Goal: Task Accomplishment & Management: Manage account settings

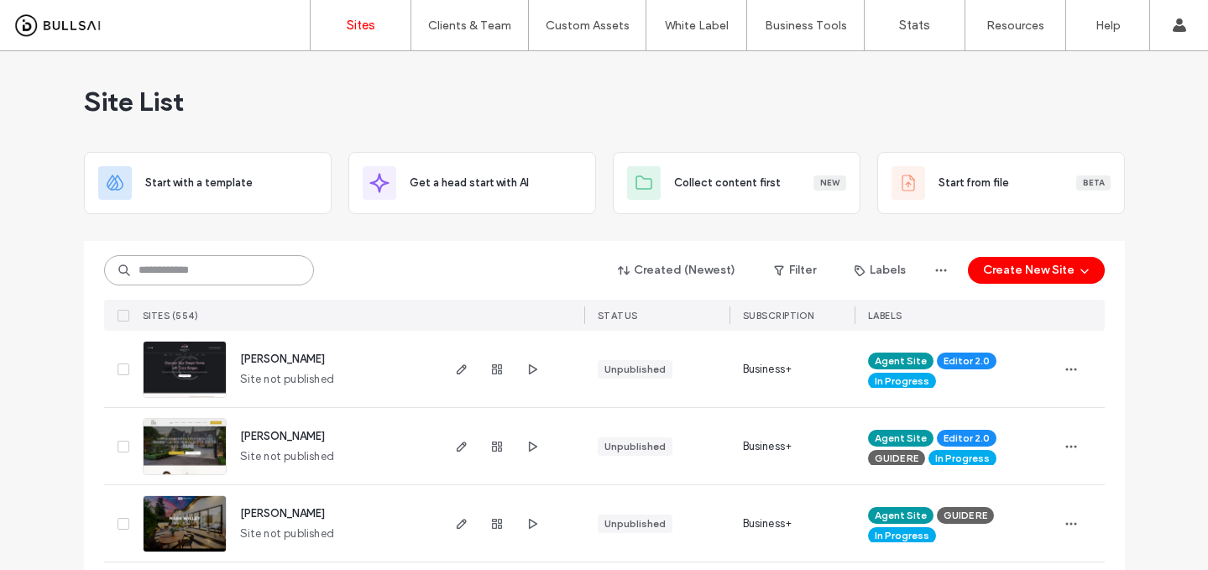
click at [227, 270] on input at bounding box center [209, 270] width 210 height 30
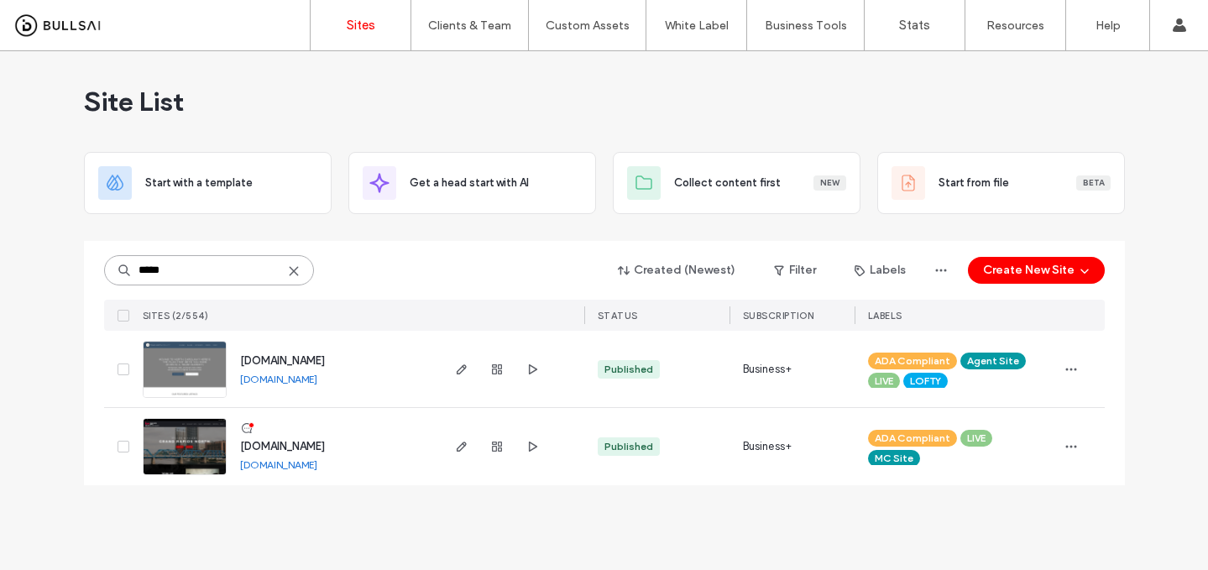
type input "*****"
click at [287, 360] on span "www.nctruenorthrealty.com" at bounding box center [282, 360] width 85 height 13
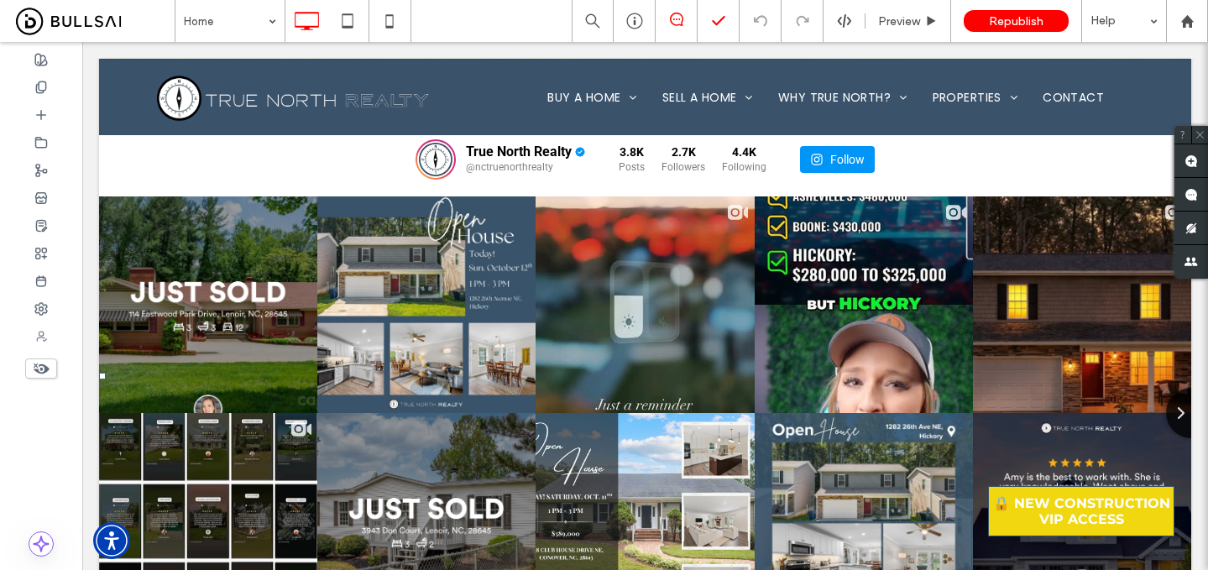
scroll to position [6000, 0]
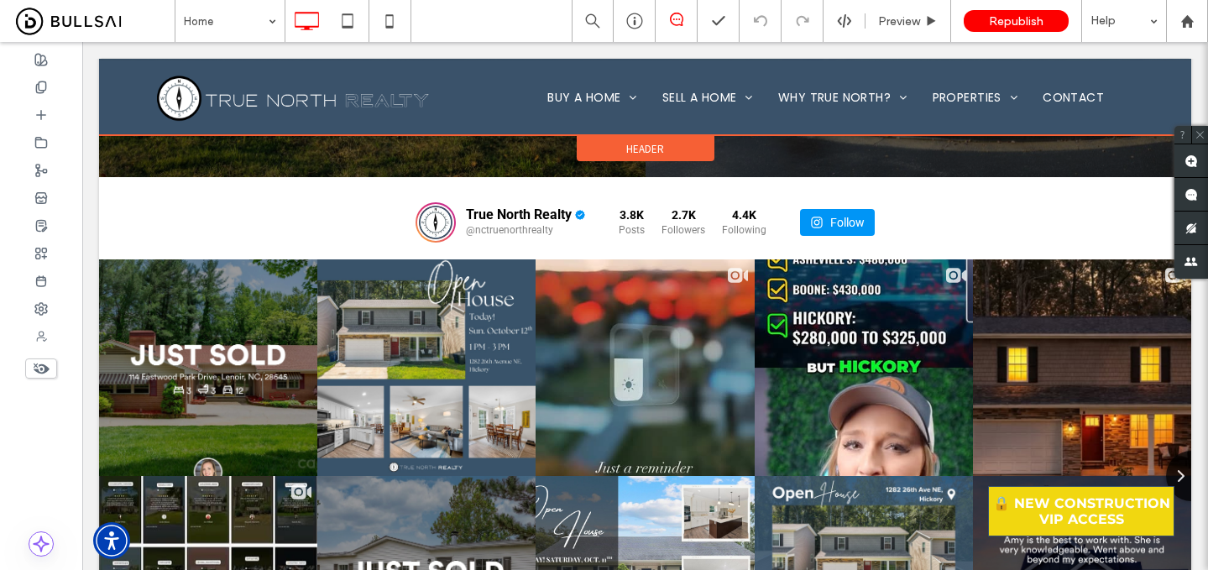
click at [594, 100] on div at bounding box center [645, 97] width 1092 height 76
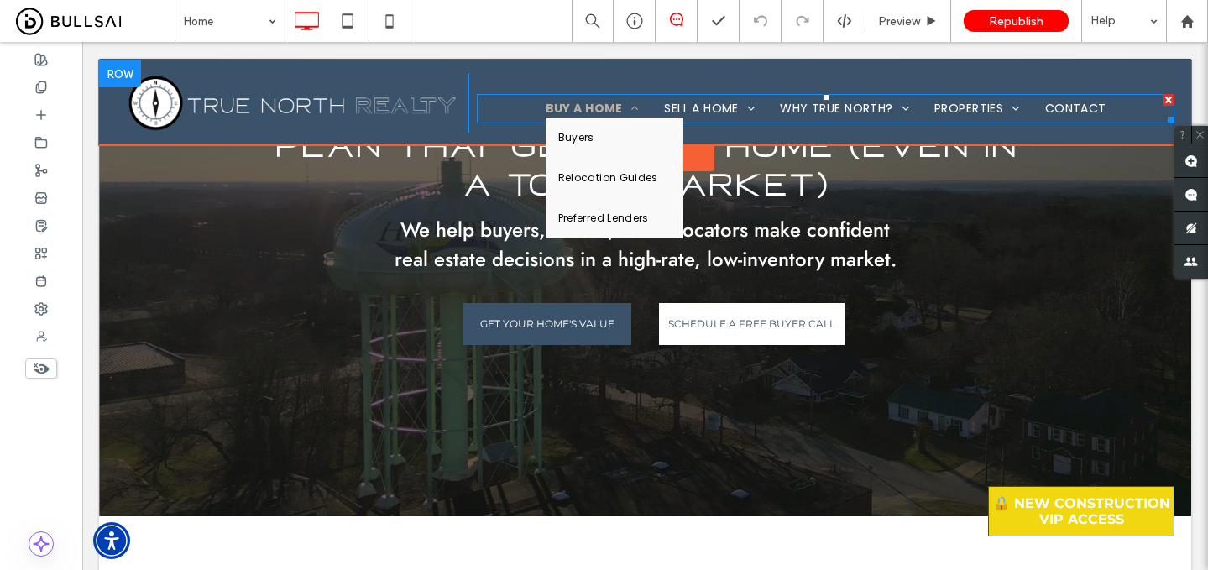
scroll to position [0, 0]
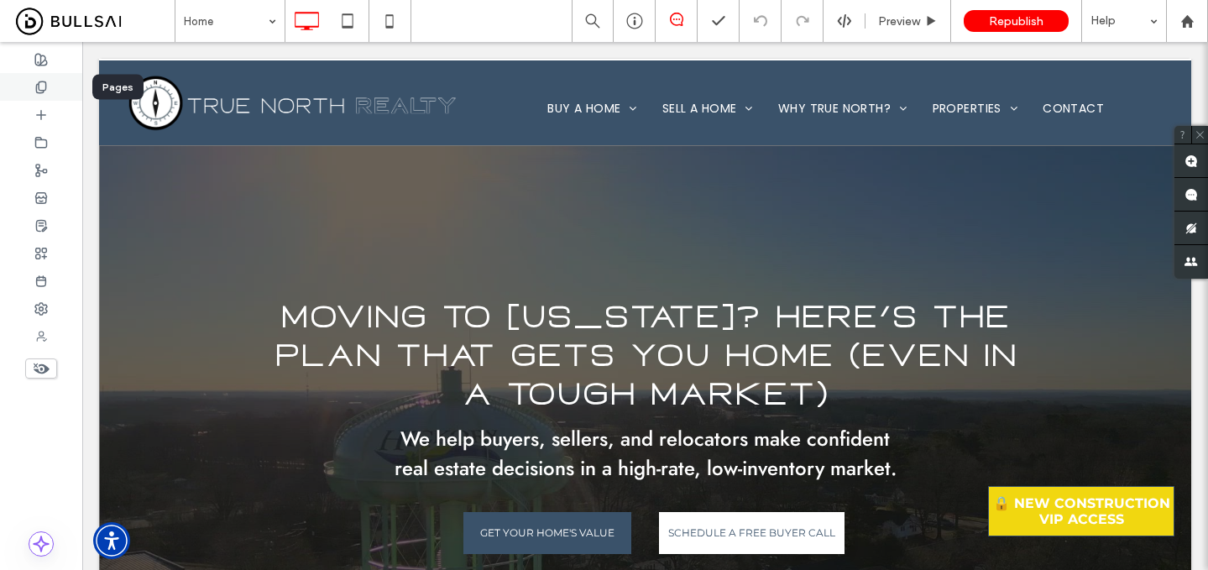
click at [55, 92] on div at bounding box center [41, 87] width 82 height 28
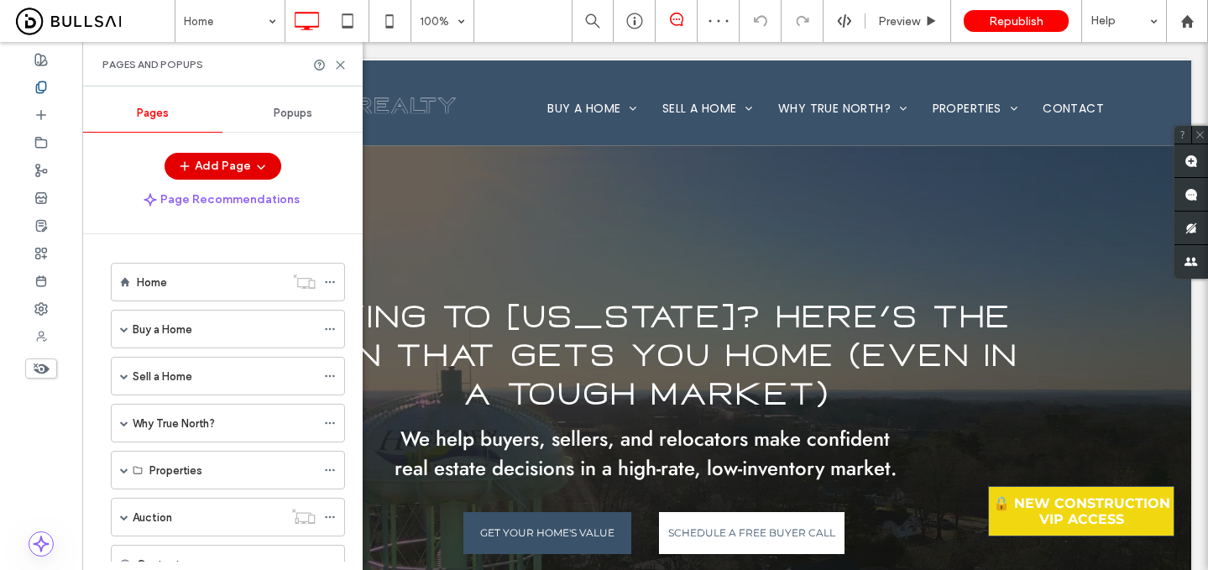
click at [243, 158] on button "Add Page" at bounding box center [223, 166] width 117 height 27
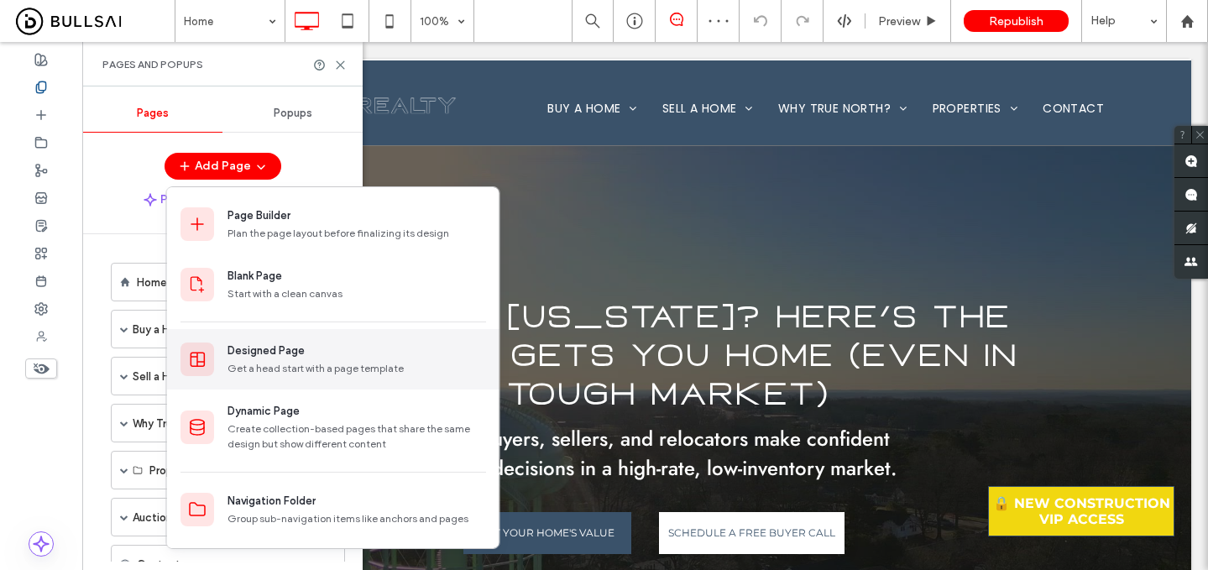
scroll to position [59, 0]
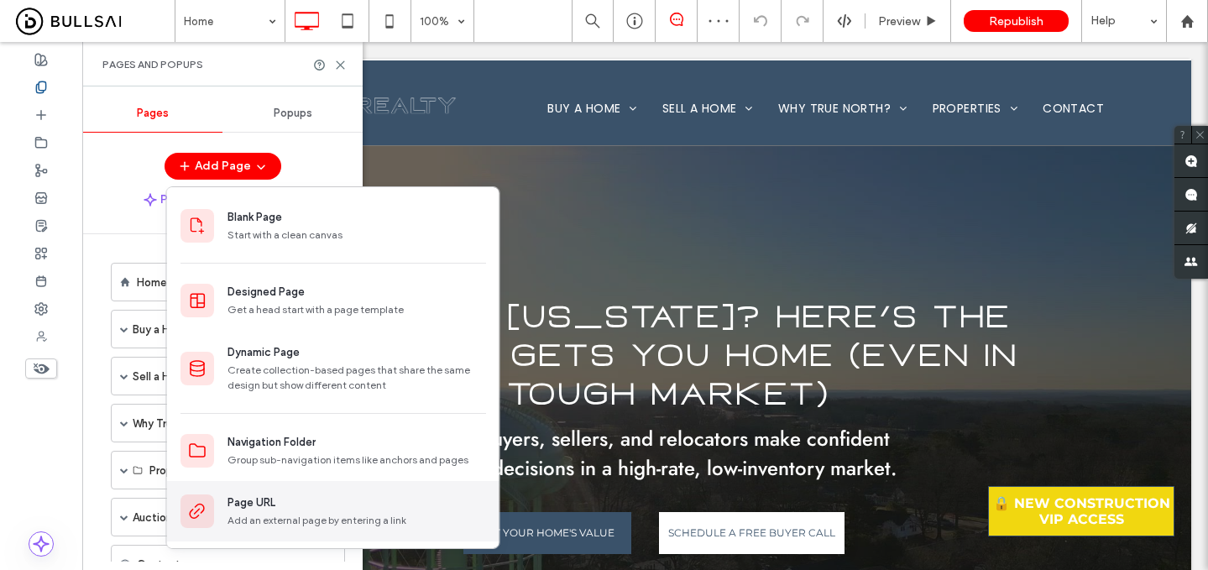
click at [285, 524] on div "Add an external page by entering a link" at bounding box center [356, 520] width 259 height 15
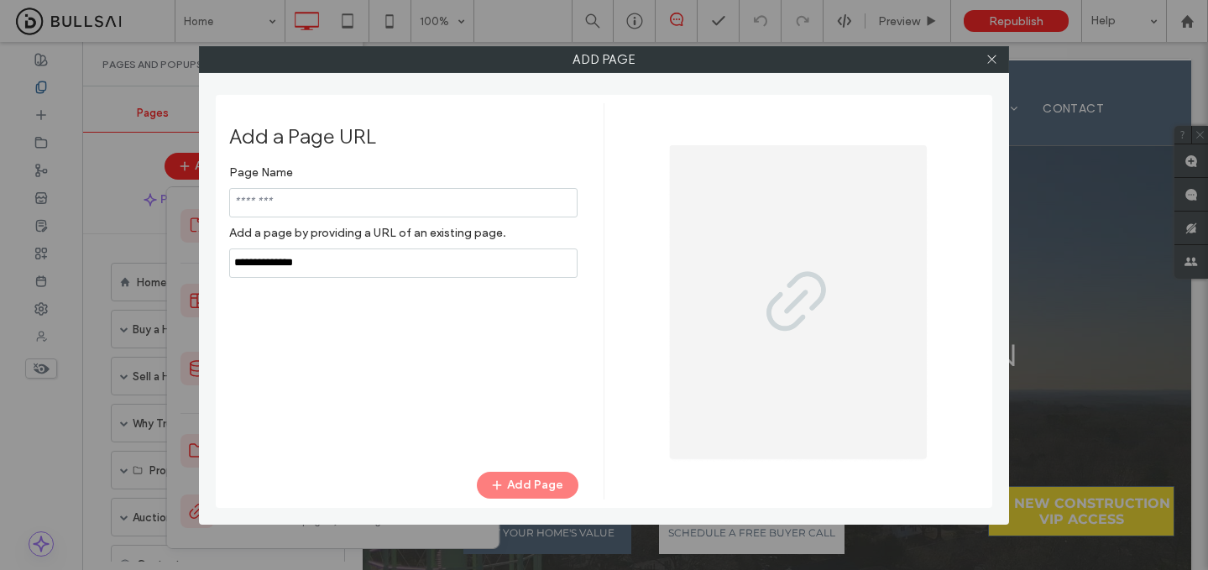
click at [392, 270] on input "notEmpty,url" at bounding box center [403, 262] width 348 height 29
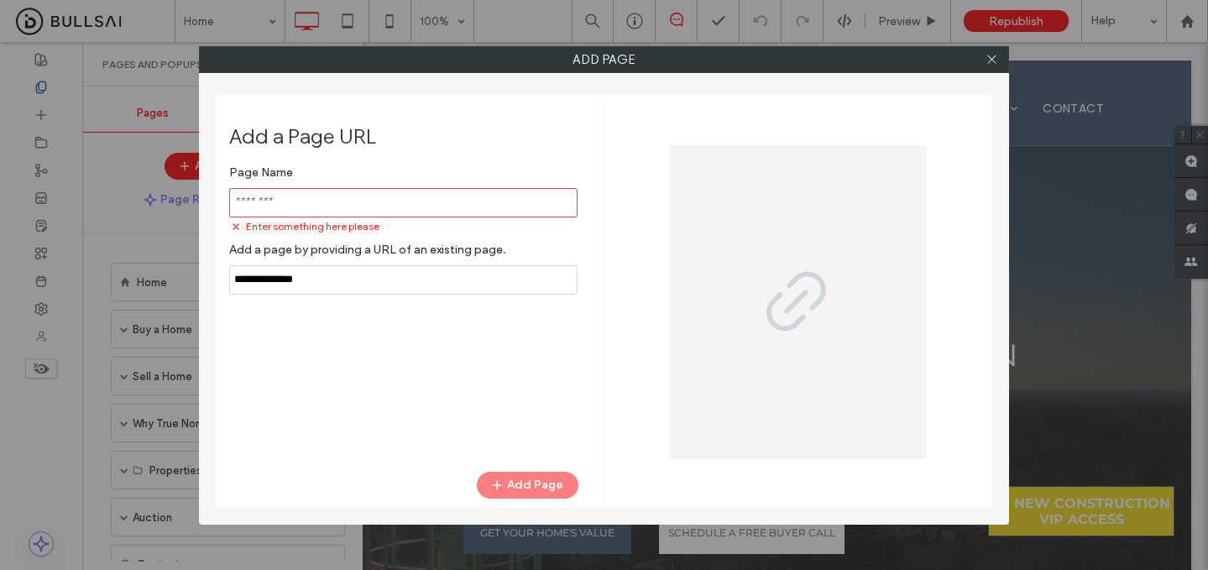
click at [376, 270] on input "notEmpty,url" at bounding box center [403, 279] width 348 height 29
paste input "**********"
click at [368, 278] on input "notEmpty,url" at bounding box center [403, 279] width 348 height 29
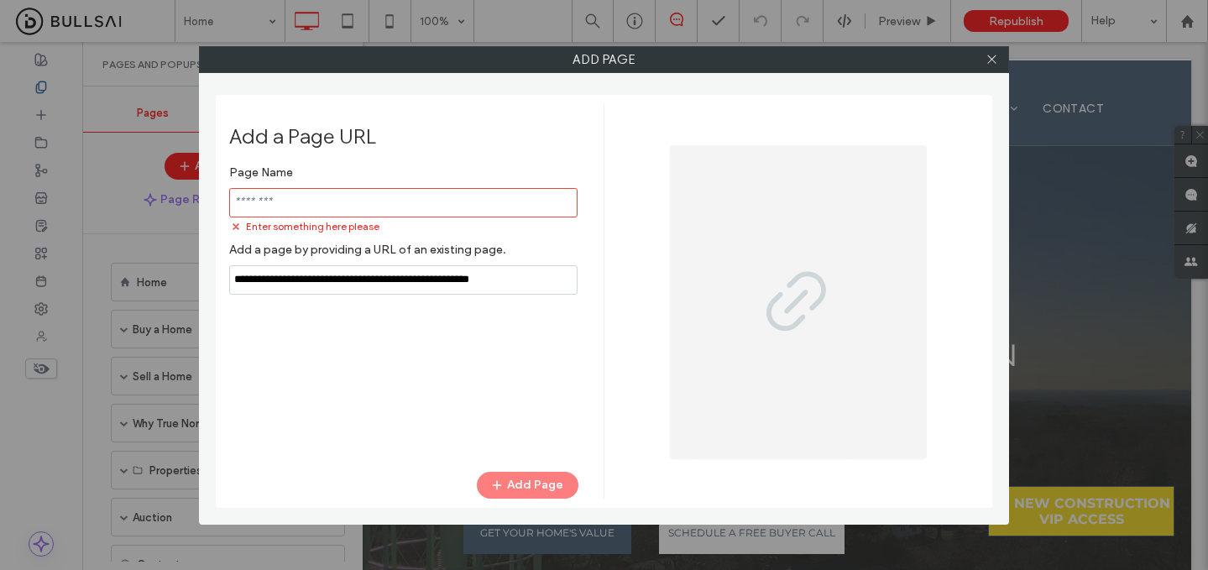
click at [368, 278] on input "notEmpty,url" at bounding box center [403, 279] width 348 height 29
paste input "notEmpty,url"
type input "**********"
click at [362, 198] on input "notEmpty" at bounding box center [403, 202] width 348 height 29
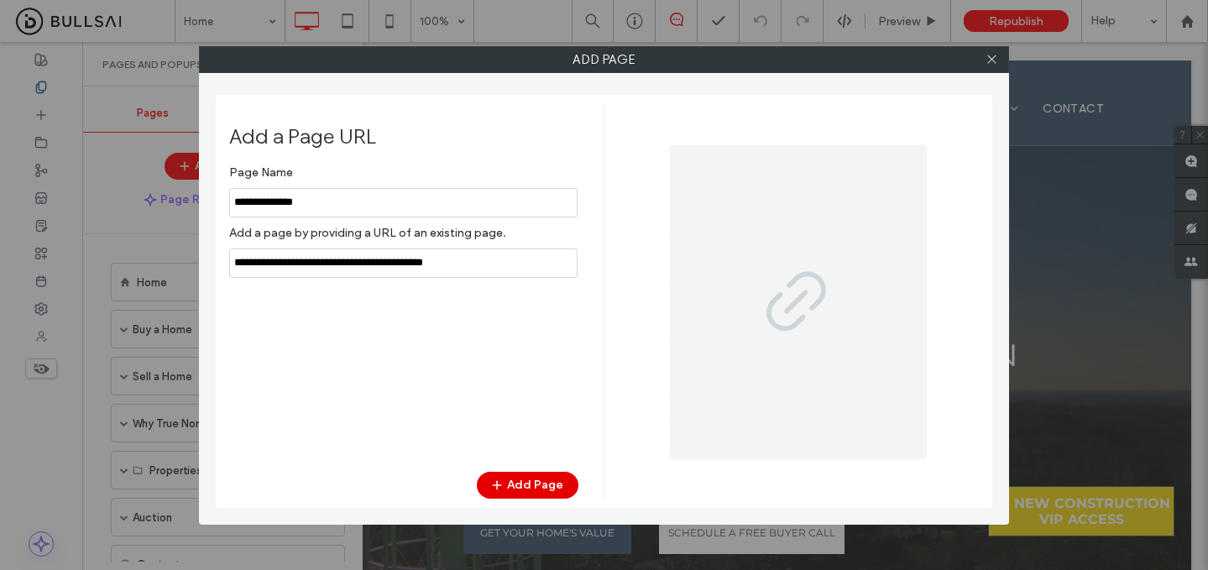
type input "**********"
click at [542, 475] on button "Add Page" at bounding box center [528, 485] width 102 height 27
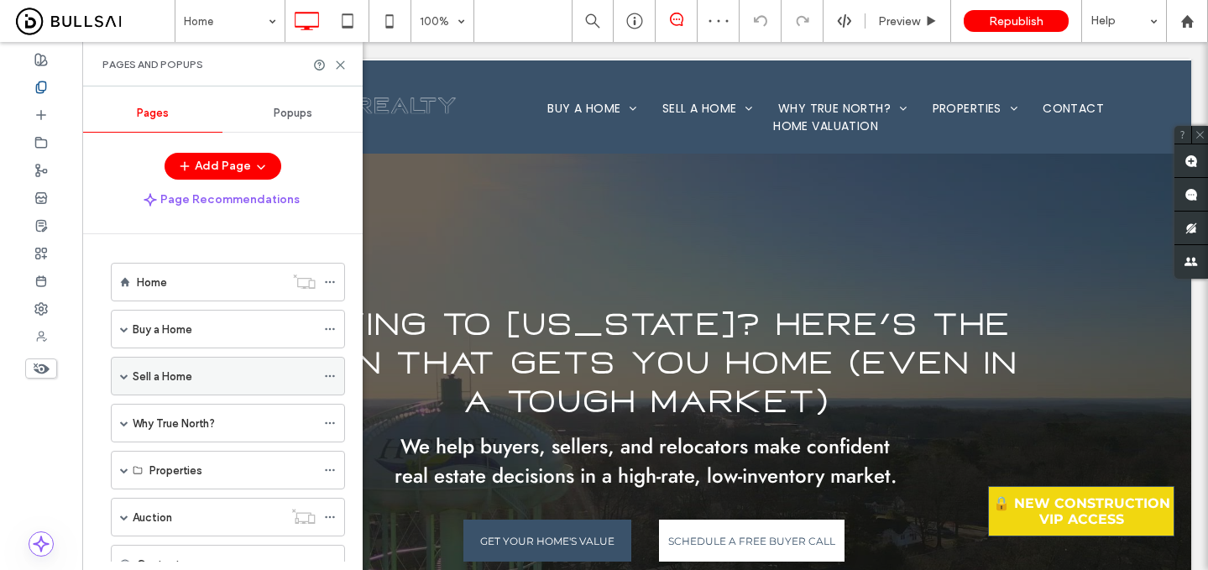
click at [125, 375] on span at bounding box center [124, 376] width 8 height 8
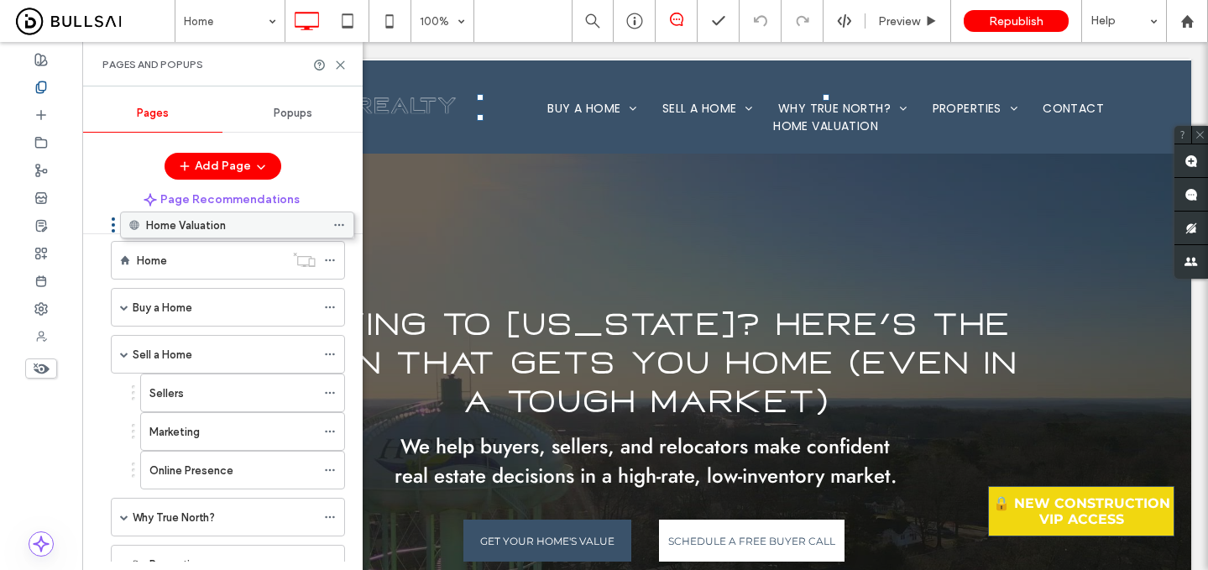
scroll to position [0, 0]
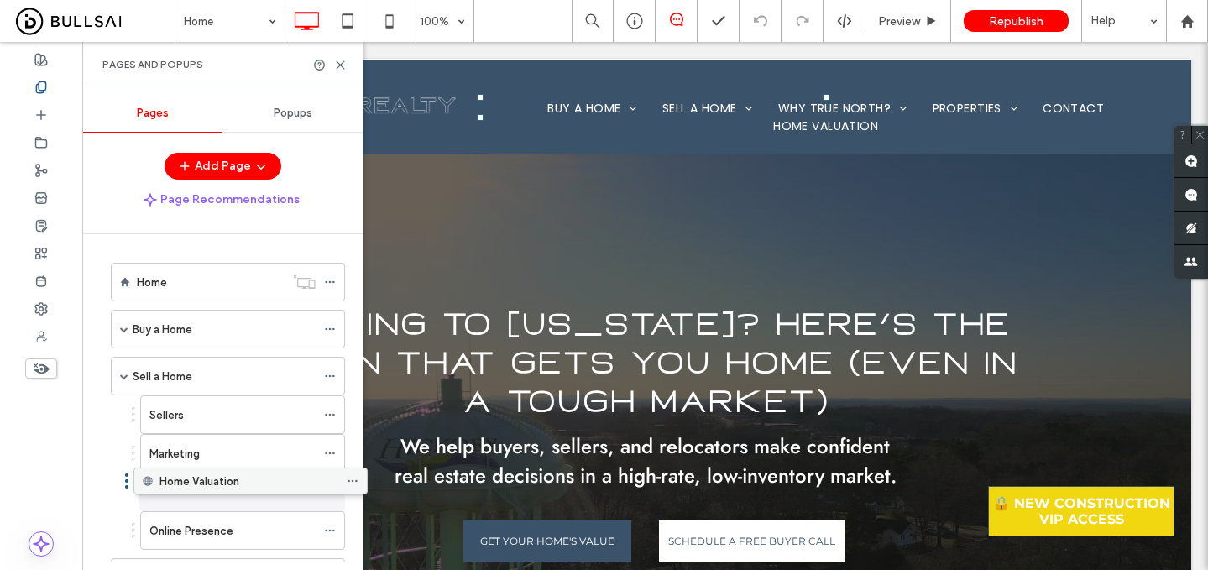
drag, startPoint x: 181, startPoint y: 434, endPoint x: 205, endPoint y: 493, distance: 63.3
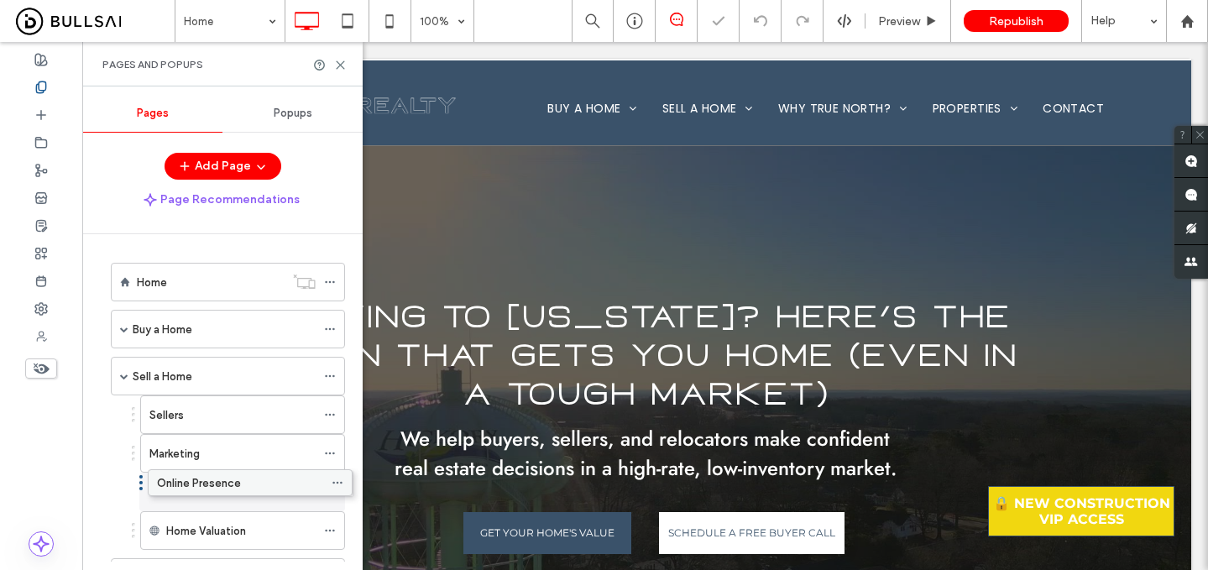
drag, startPoint x: 200, startPoint y: 473, endPoint x: 197, endPoint y: 483, distance: 10.4
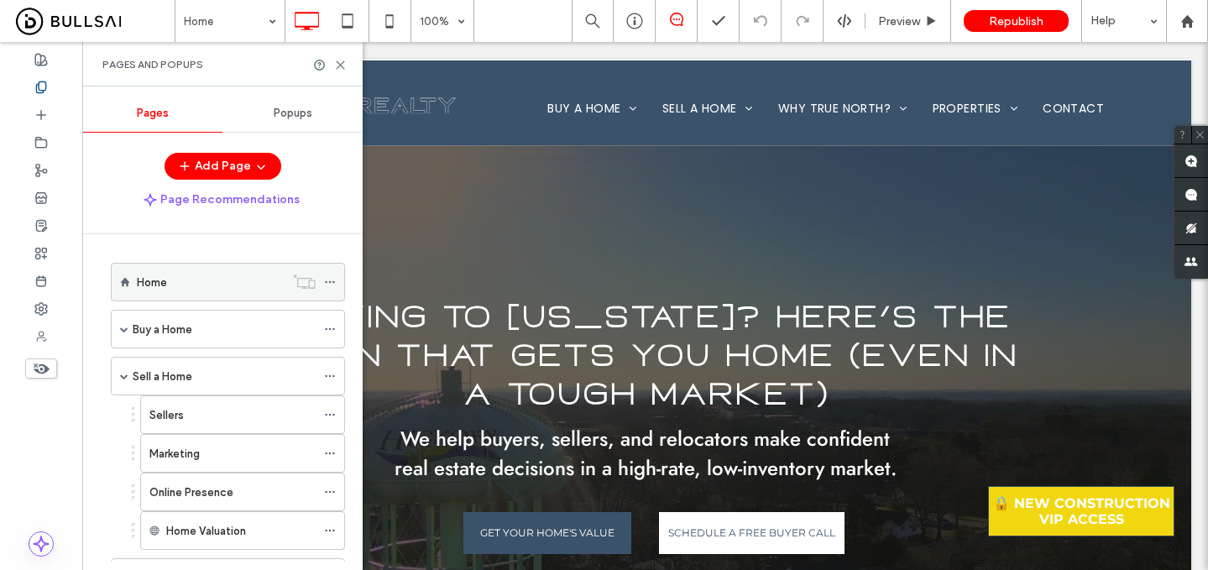
click at [248, 272] on div "Home" at bounding box center [211, 282] width 148 height 37
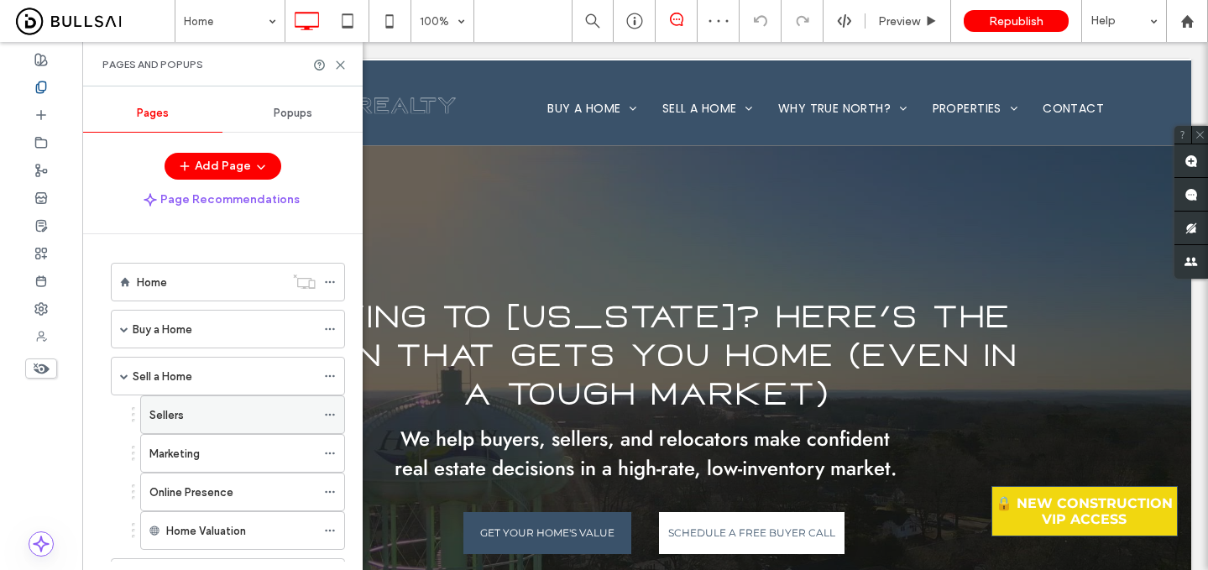
click at [173, 402] on div "Sellers" at bounding box center [232, 414] width 166 height 37
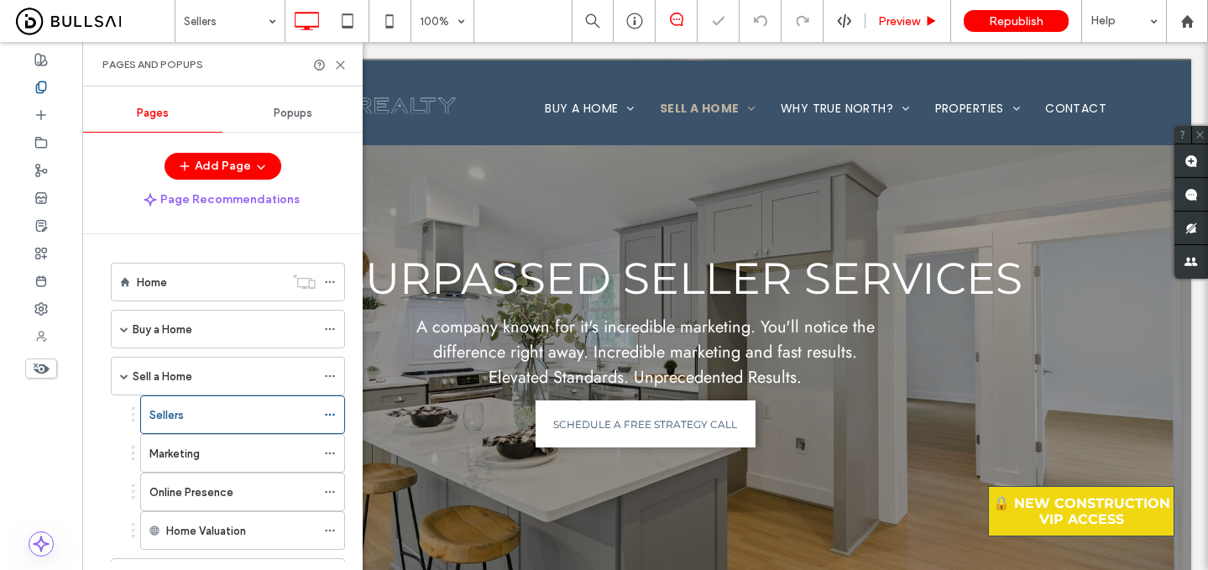
scroll to position [22, 0]
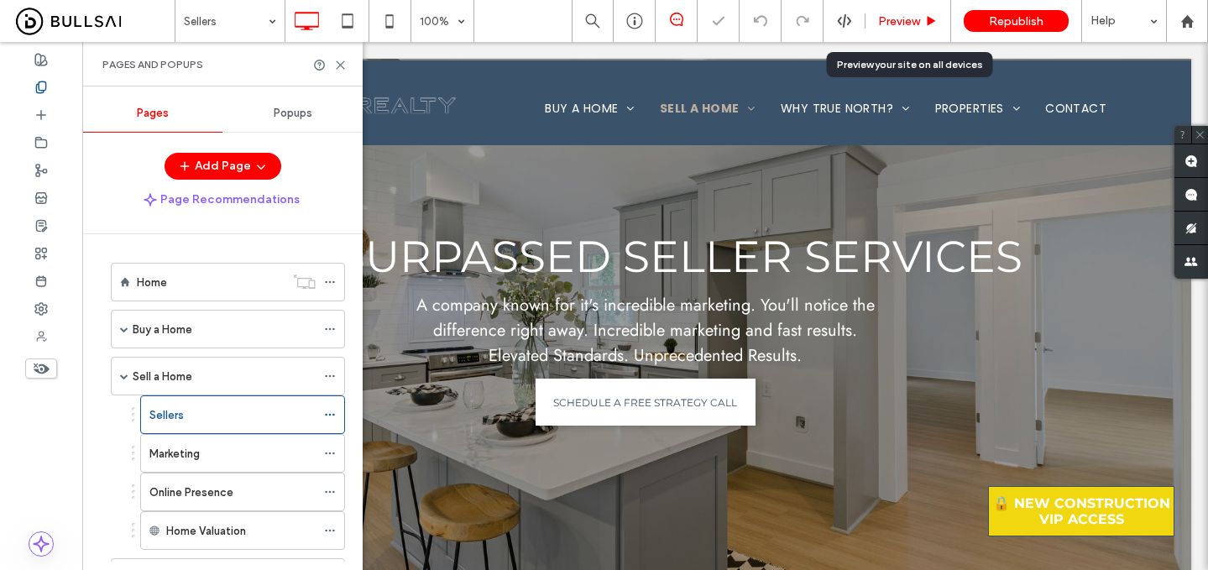
click at [903, 24] on span "Preview" at bounding box center [899, 21] width 42 height 14
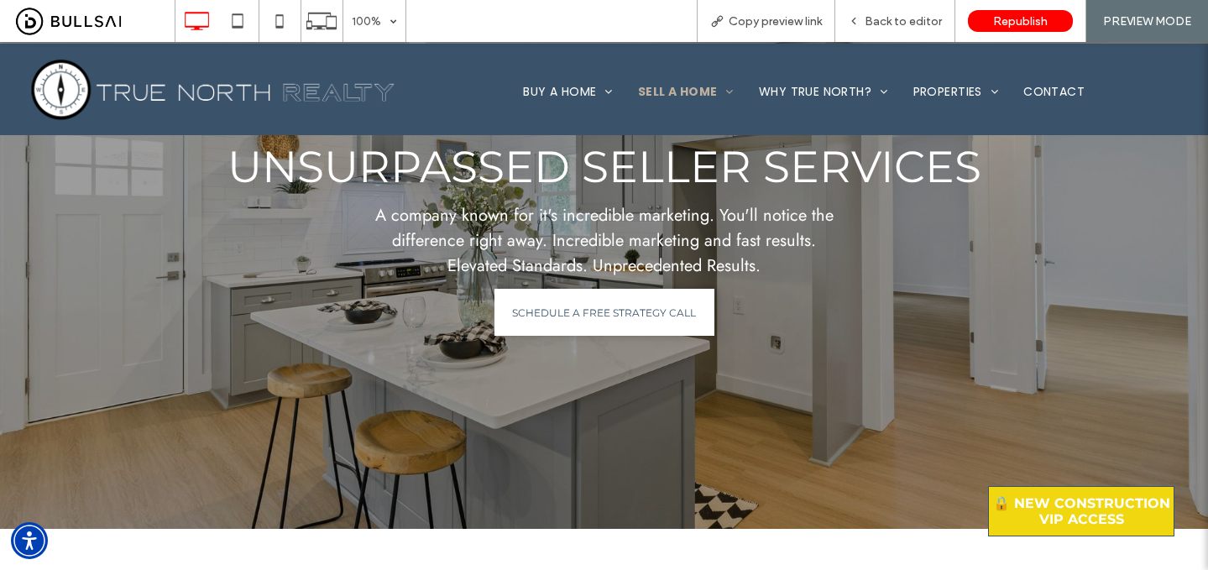
scroll to position [98, 0]
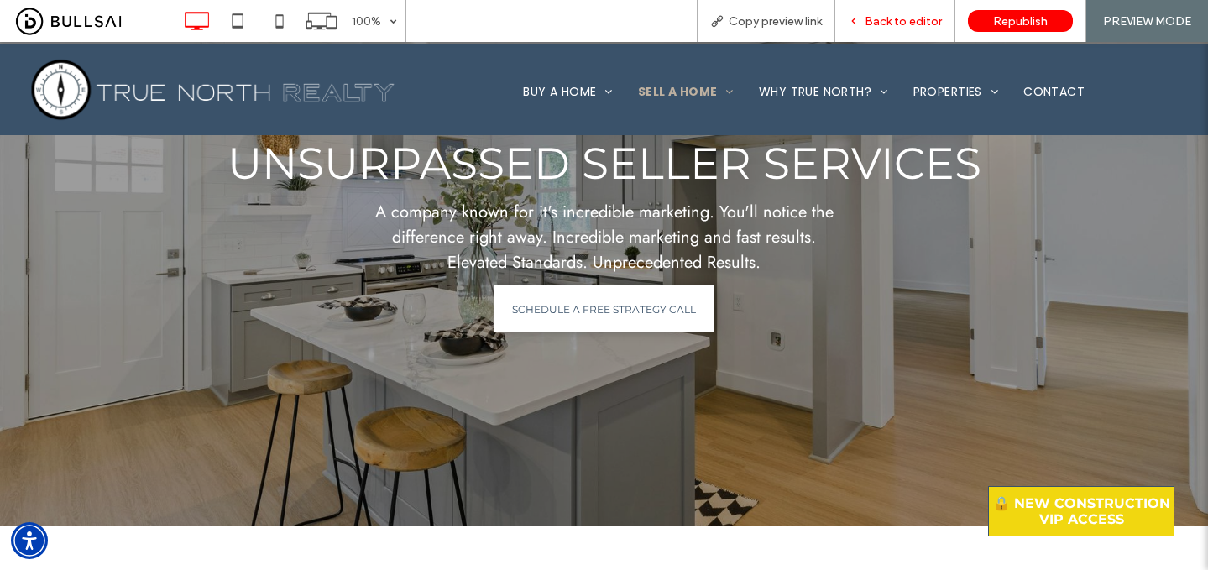
drag, startPoint x: 896, startPoint y: 19, endPoint x: 93, endPoint y: 263, distance: 839.4
click at [896, 19] on span "Back to editor" at bounding box center [903, 21] width 77 height 14
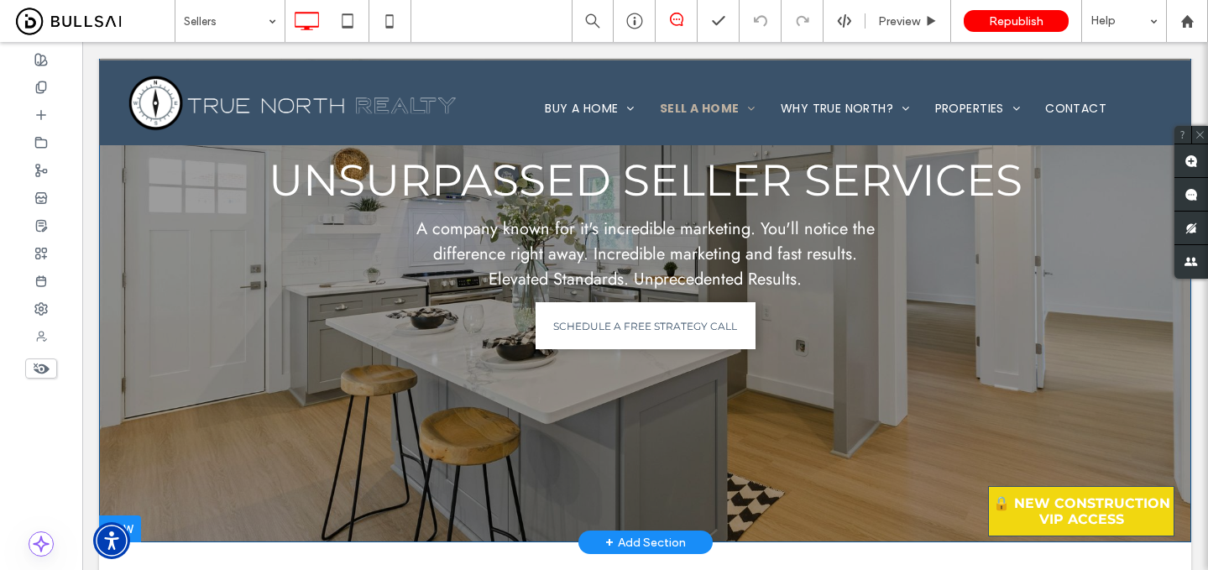
click at [135, 399] on div "unsurpassed seller services A company known for it's incredible marketing. You'…" at bounding box center [645, 252] width 1092 height 582
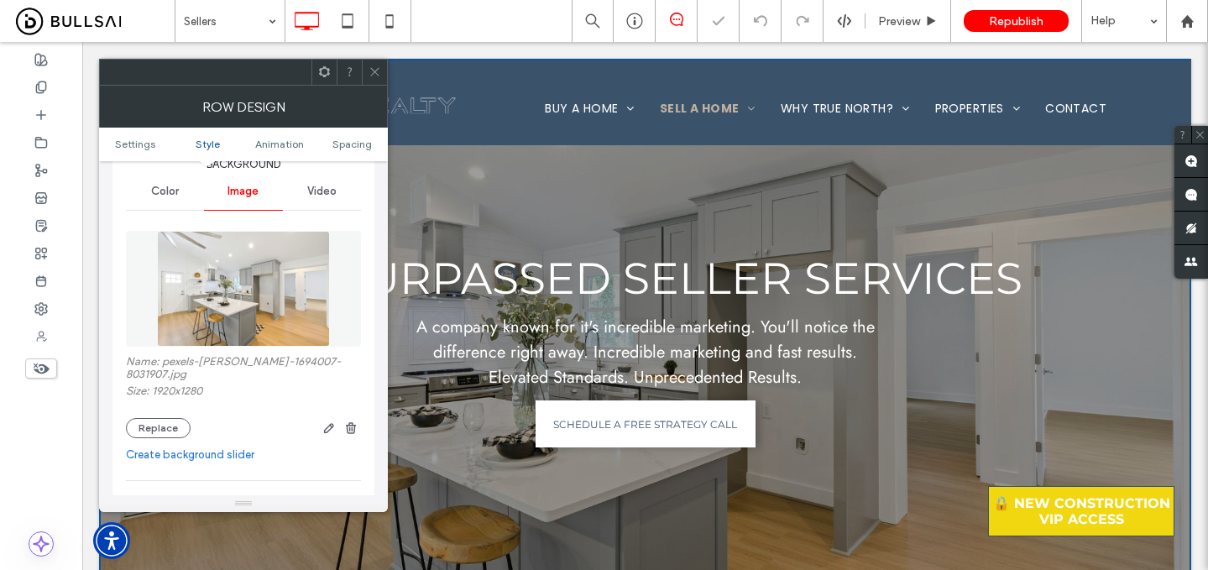
scroll to position [204, 0]
drag, startPoint x: 261, startPoint y: 382, endPoint x: 162, endPoint y: 364, distance: 100.6
click at [162, 364] on label "Name: pexels-[PERSON_NAME]-1694007-8031907.jpg" at bounding box center [243, 367] width 235 height 29
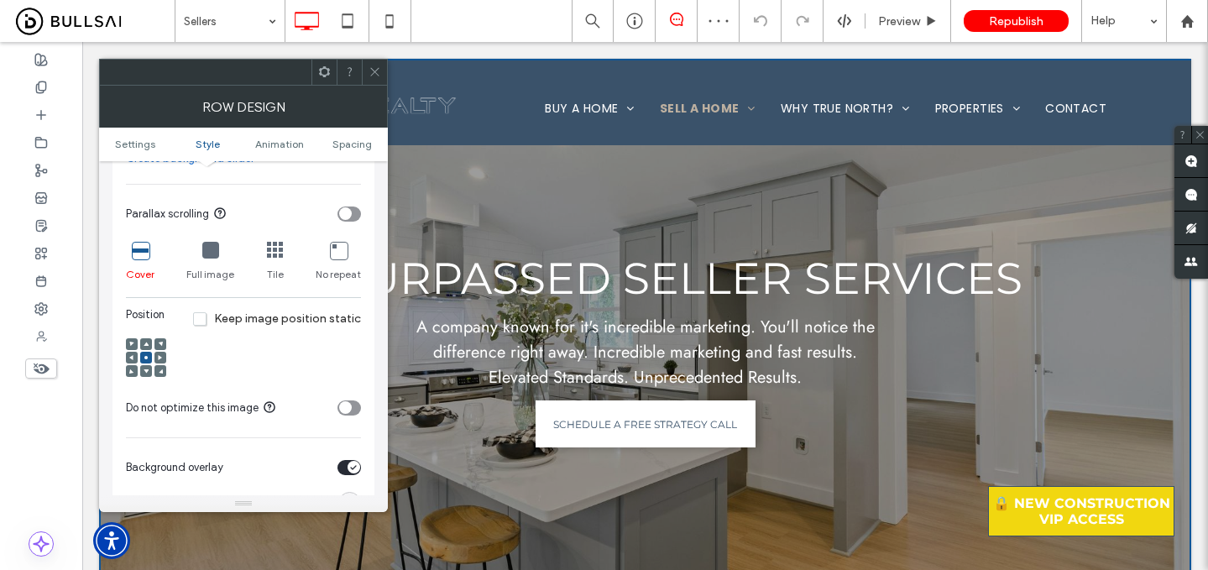
scroll to position [521, 0]
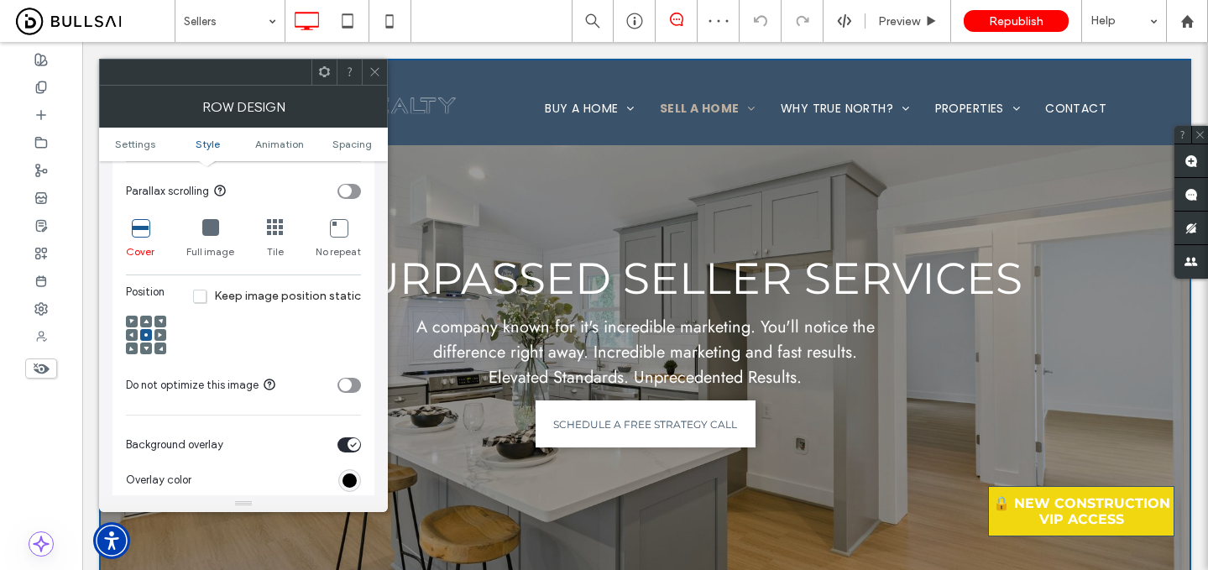
copy label "pexels-[PERSON_NAME]-1694007-8031907.jpg"
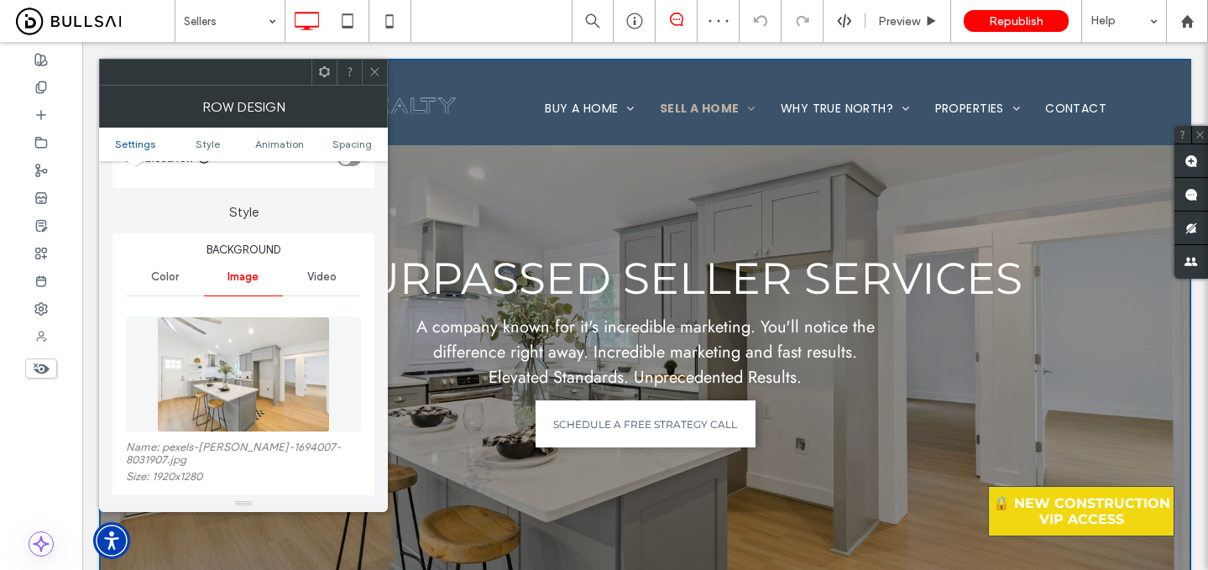
click at [374, 67] on icon at bounding box center [374, 71] width 13 height 13
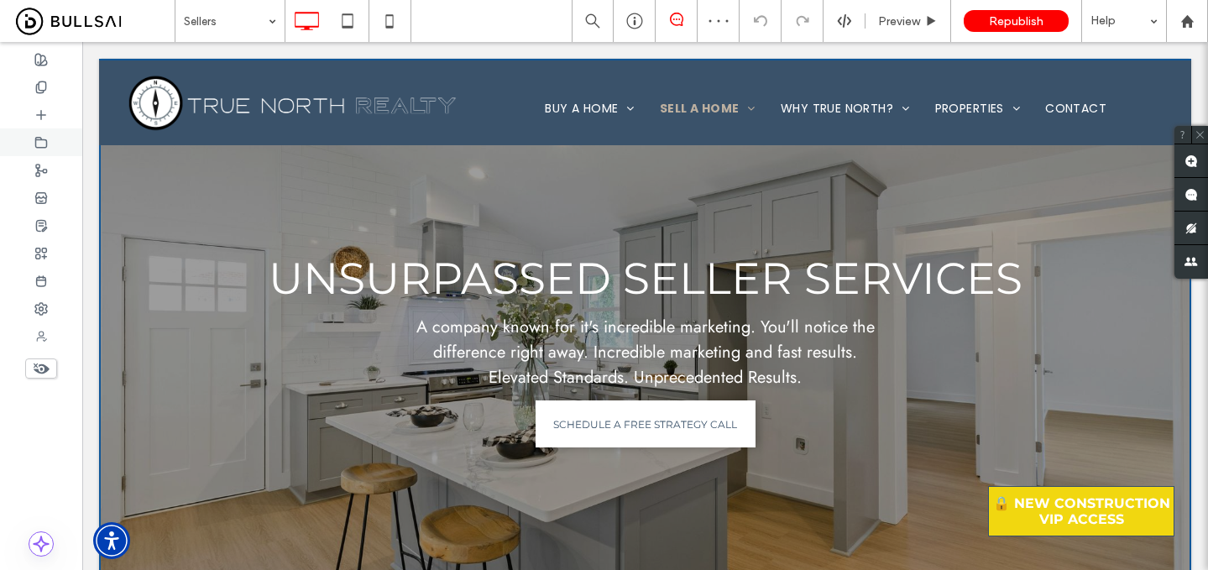
click at [36, 140] on icon at bounding box center [40, 142] width 13 height 13
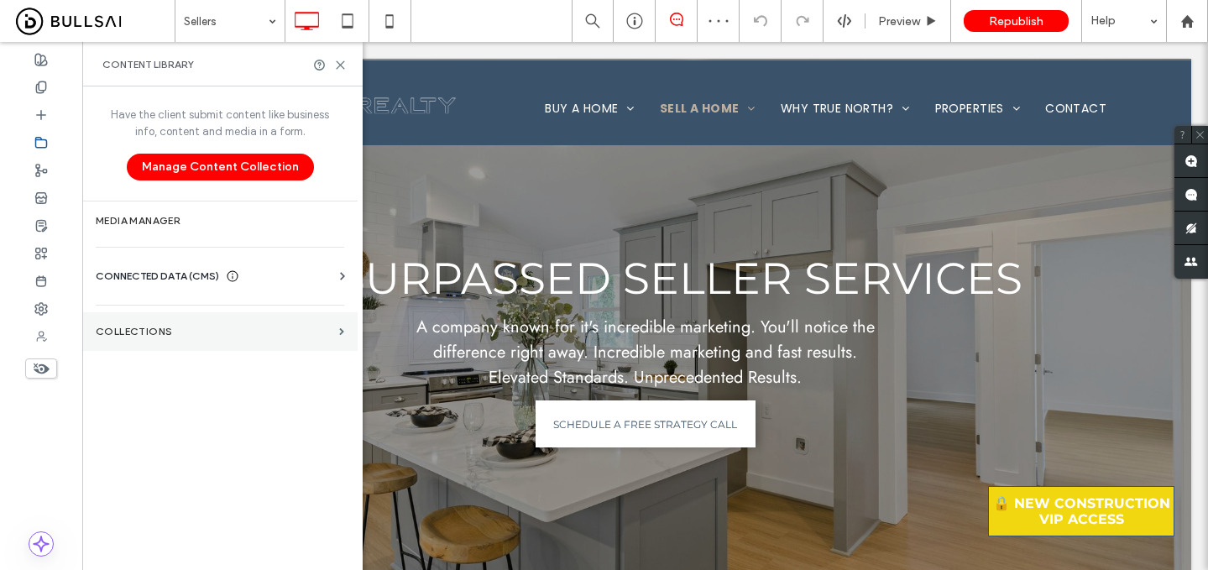
click at [254, 331] on label "Collections" at bounding box center [214, 332] width 237 height 12
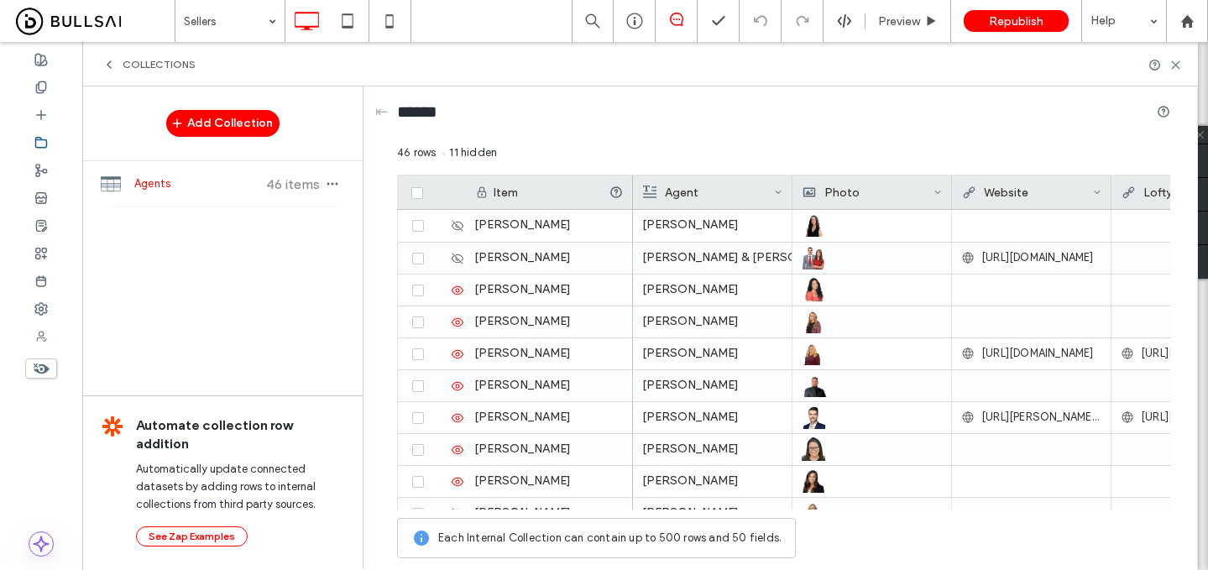
click at [108, 60] on icon at bounding box center [108, 64] width 13 height 13
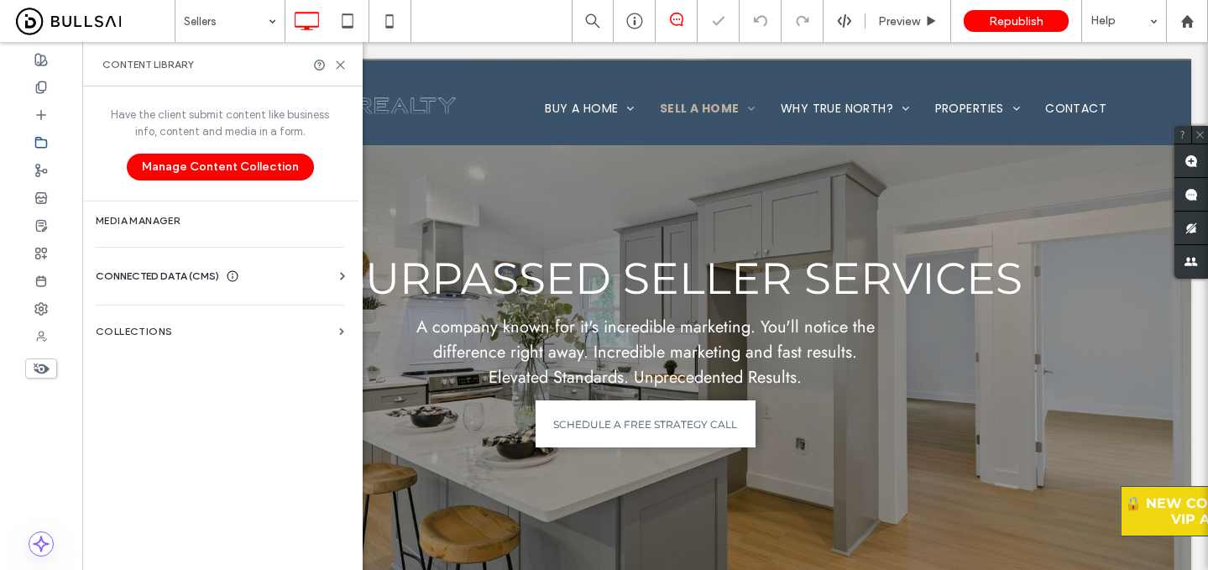
scroll to position [0, 0]
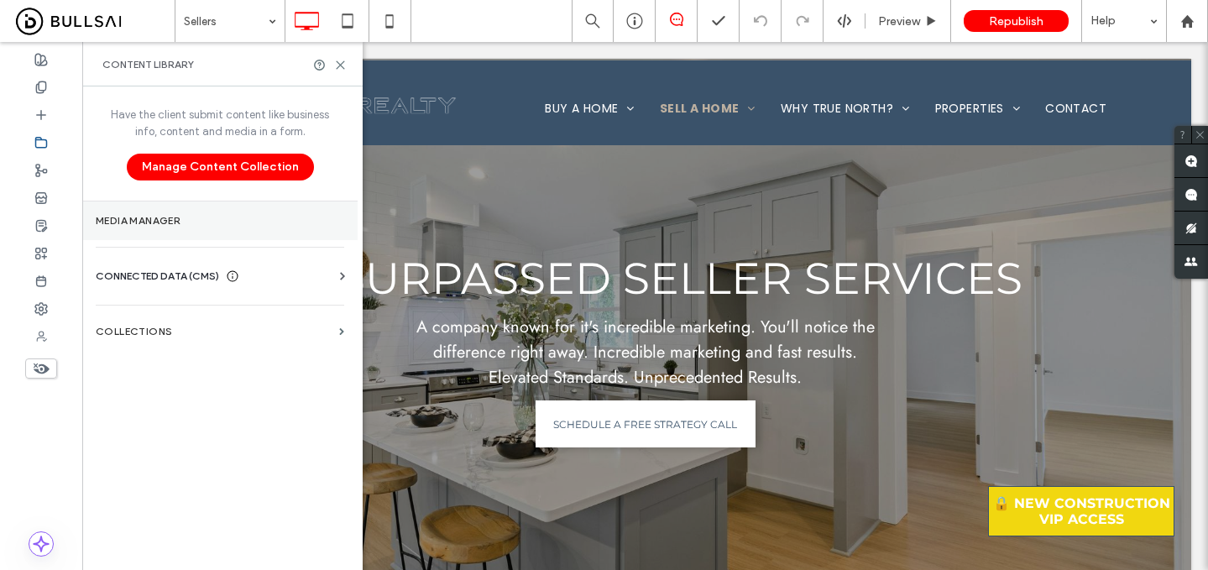
click at [174, 229] on section "Media Manager" at bounding box center [219, 220] width 275 height 39
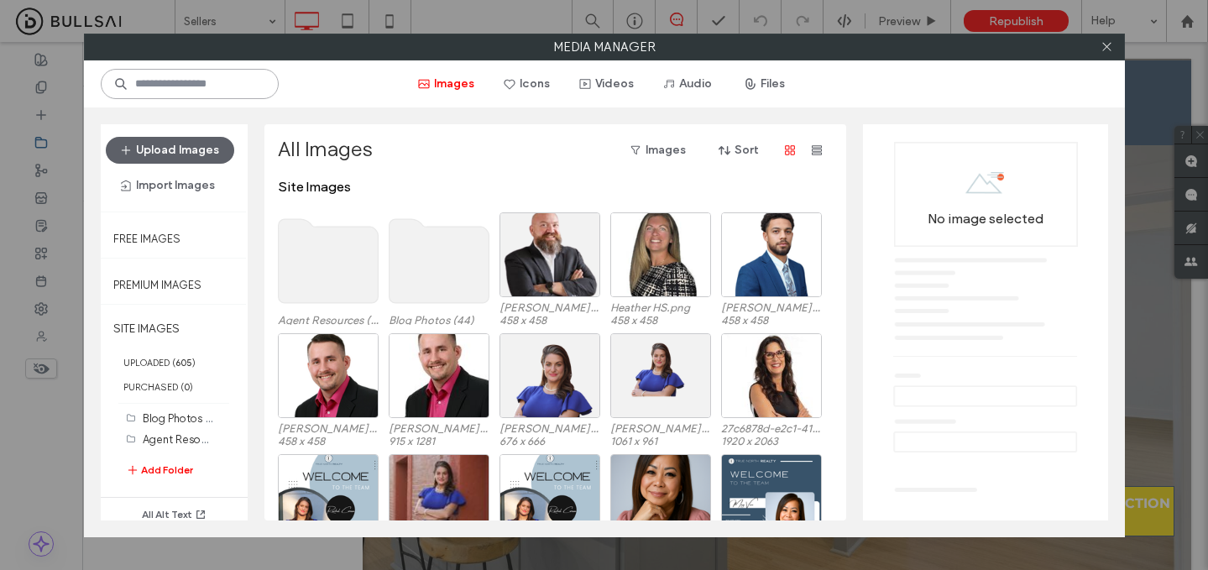
click at [223, 79] on input at bounding box center [190, 84] width 178 height 30
paste input "**********"
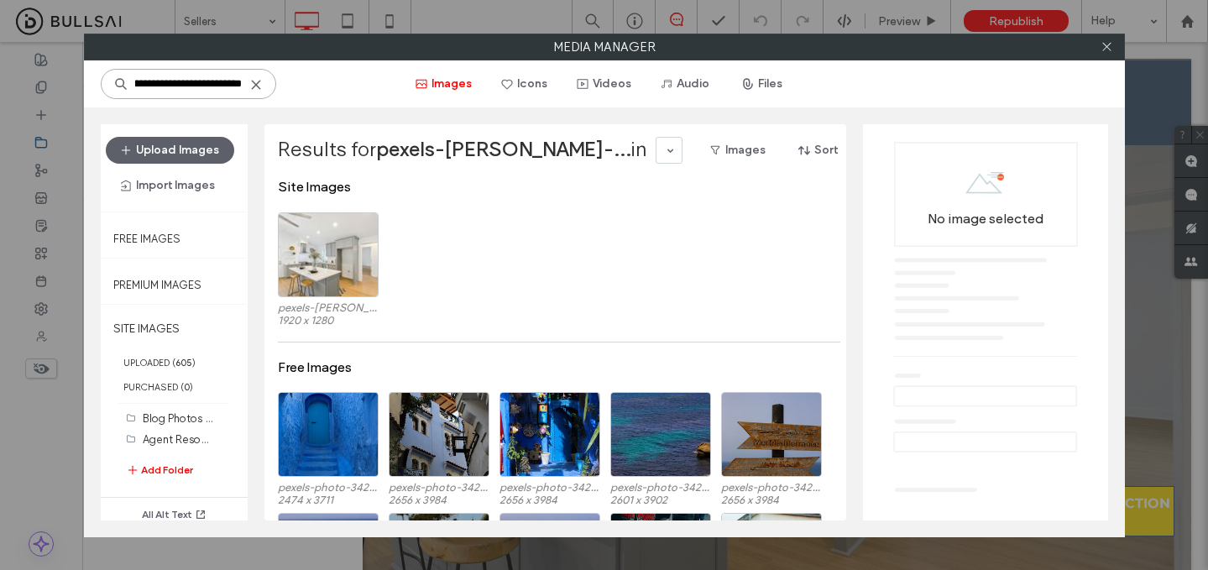
scroll to position [0, 104]
type input "**********"
click at [338, 255] on div "Select" at bounding box center [328, 254] width 101 height 85
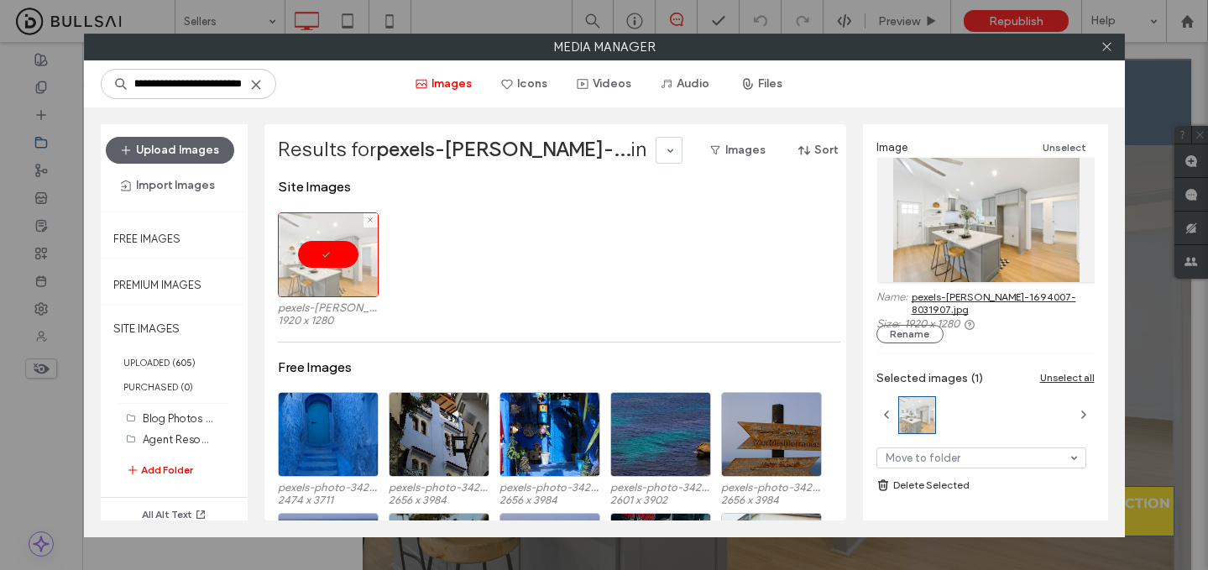
scroll to position [0, 0]
click at [962, 298] on link "pexels-[PERSON_NAME]-1694007-8031907.jpg" at bounding box center [1003, 302] width 183 height 25
click at [1107, 45] on icon at bounding box center [1106, 46] width 13 height 13
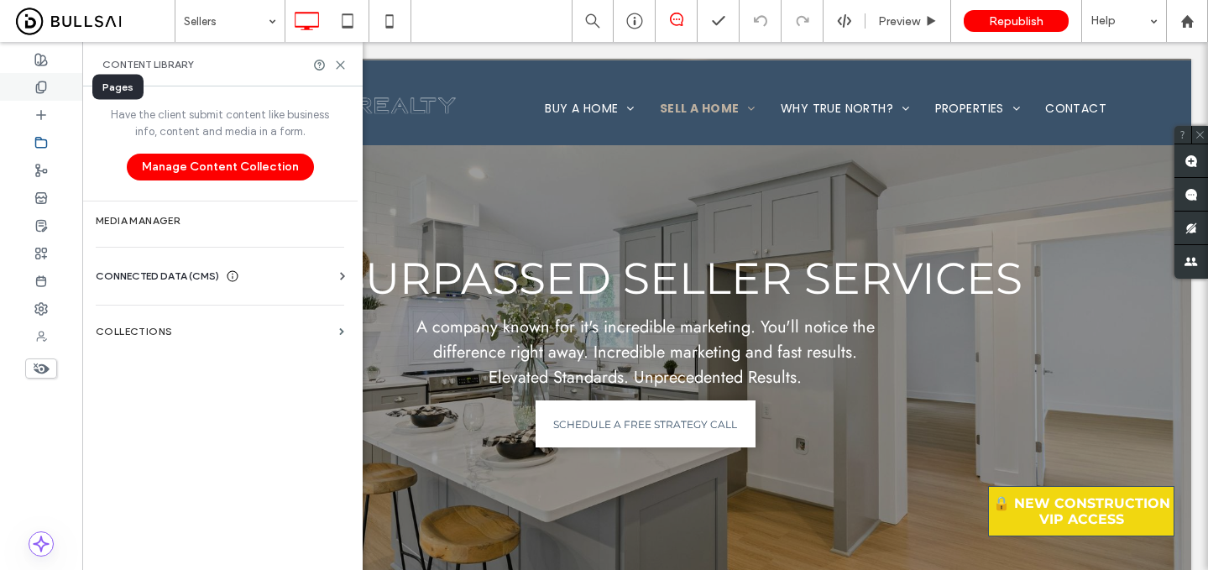
click at [38, 81] on icon at bounding box center [40, 87] width 13 height 13
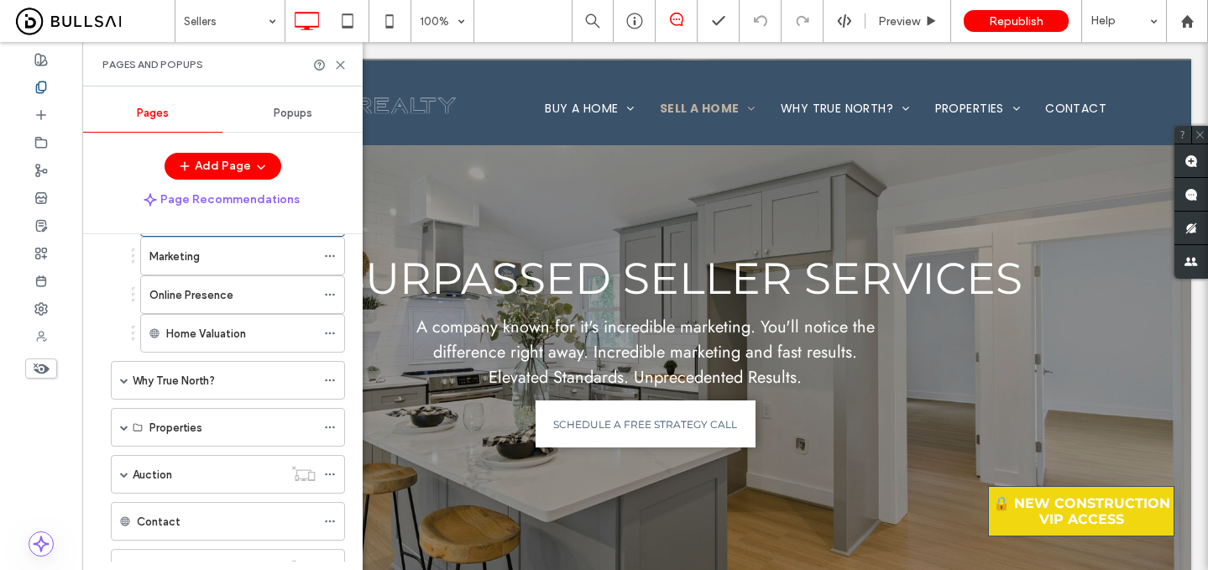
scroll to position [238, 0]
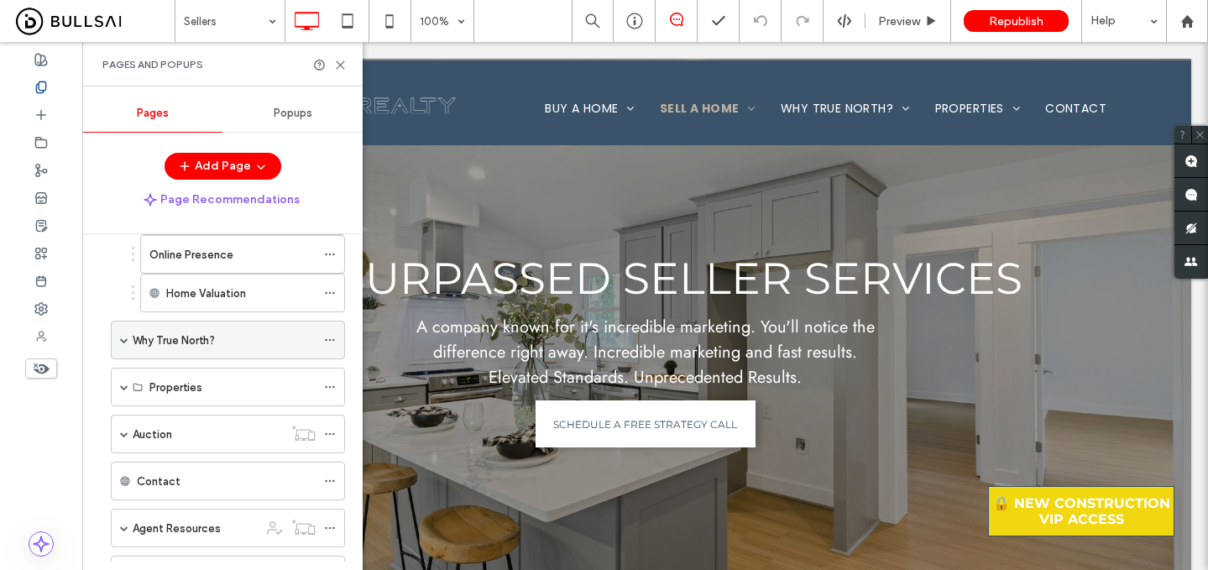
click at [154, 334] on label "Why True North?" at bounding box center [174, 340] width 82 height 29
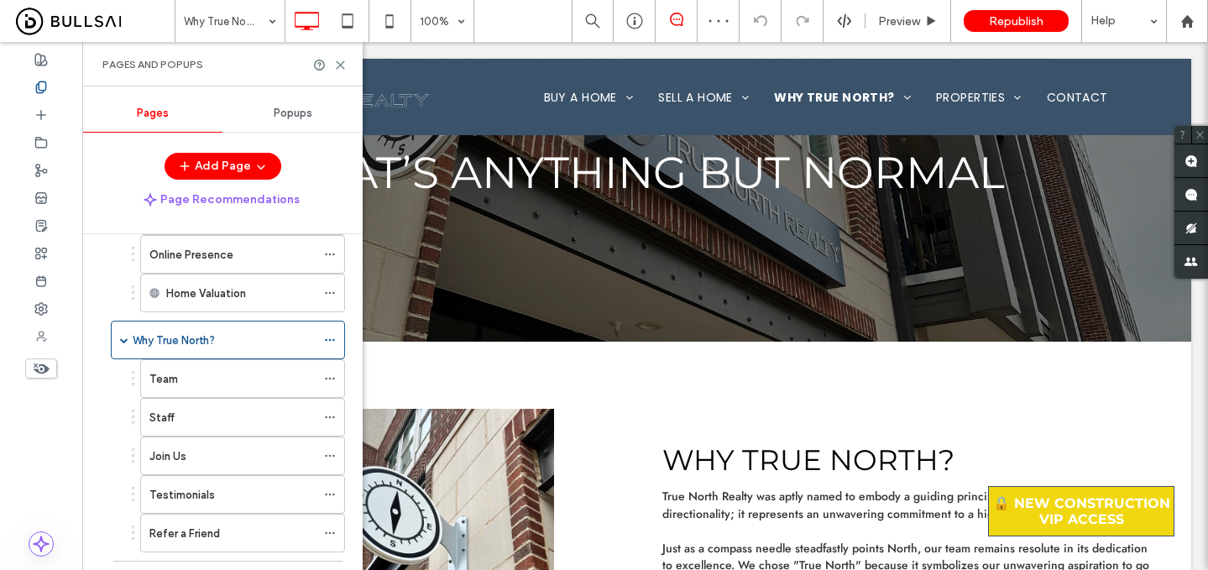
scroll to position [181, 0]
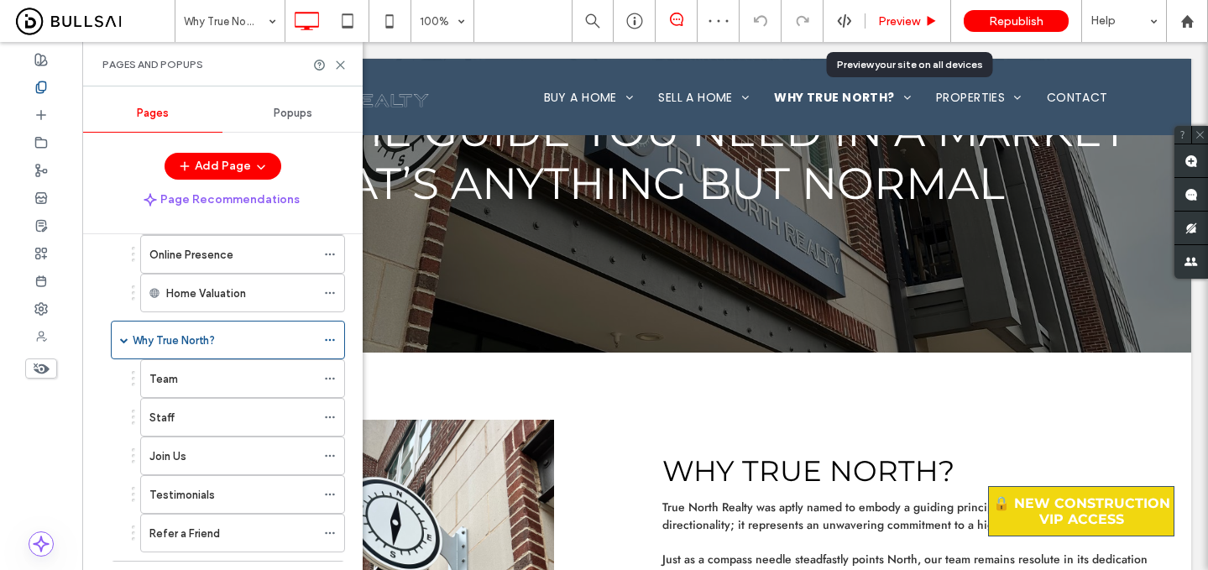
click at [901, 25] on span "Preview" at bounding box center [899, 21] width 42 height 14
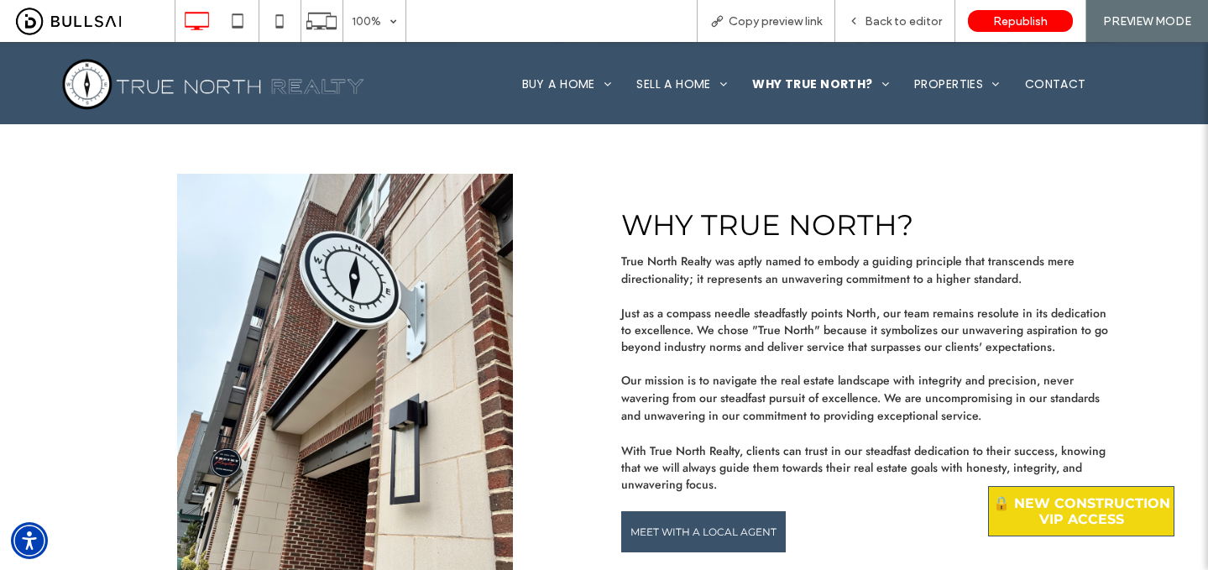
scroll to position [510, 0]
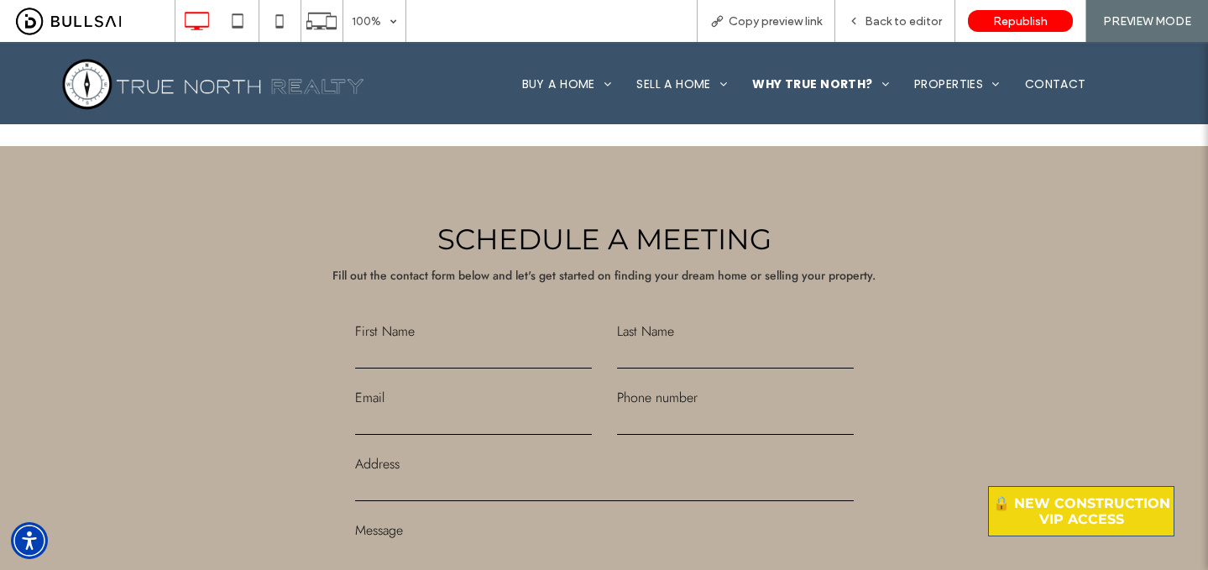
scroll to position [2098, 0]
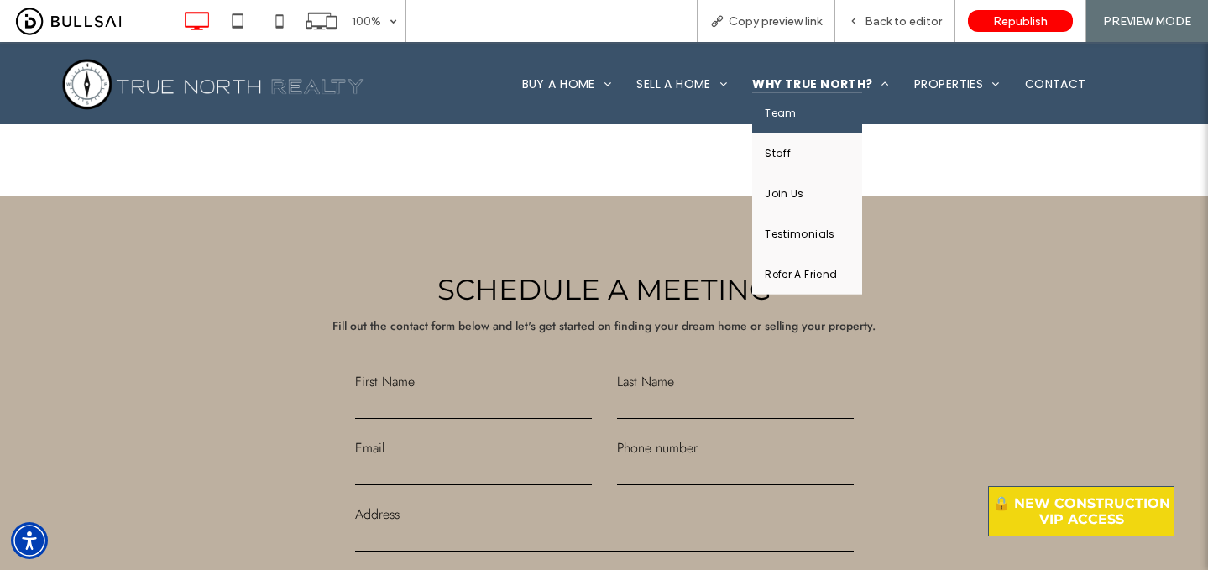
click at [794, 123] on link "Team" at bounding box center [807, 112] width 110 height 40
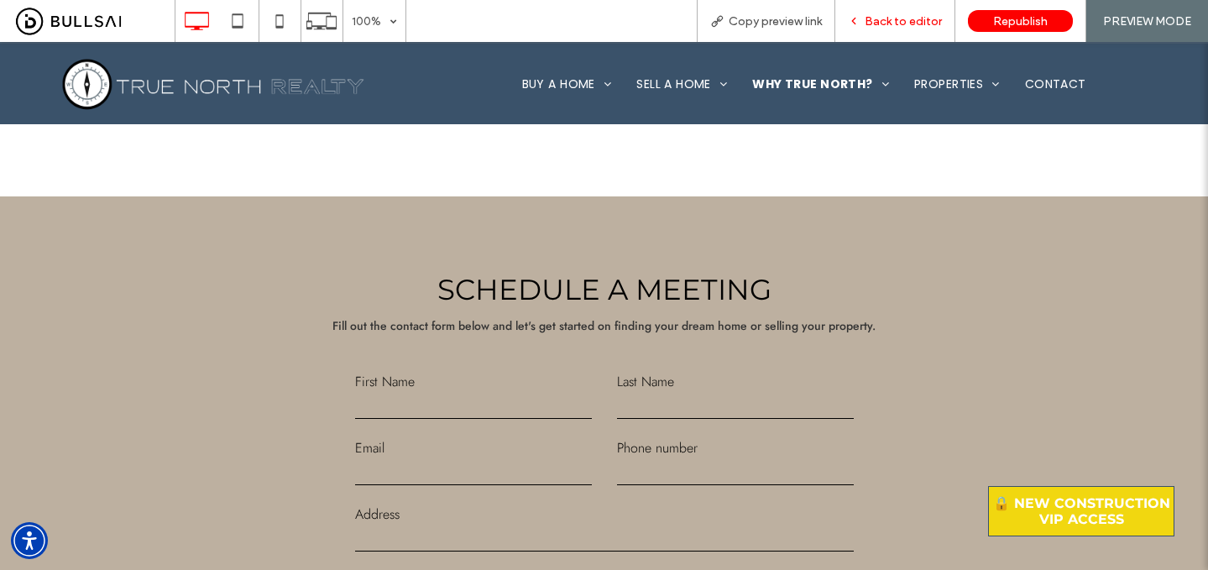
click at [906, 27] on span "Back to editor" at bounding box center [903, 21] width 77 height 14
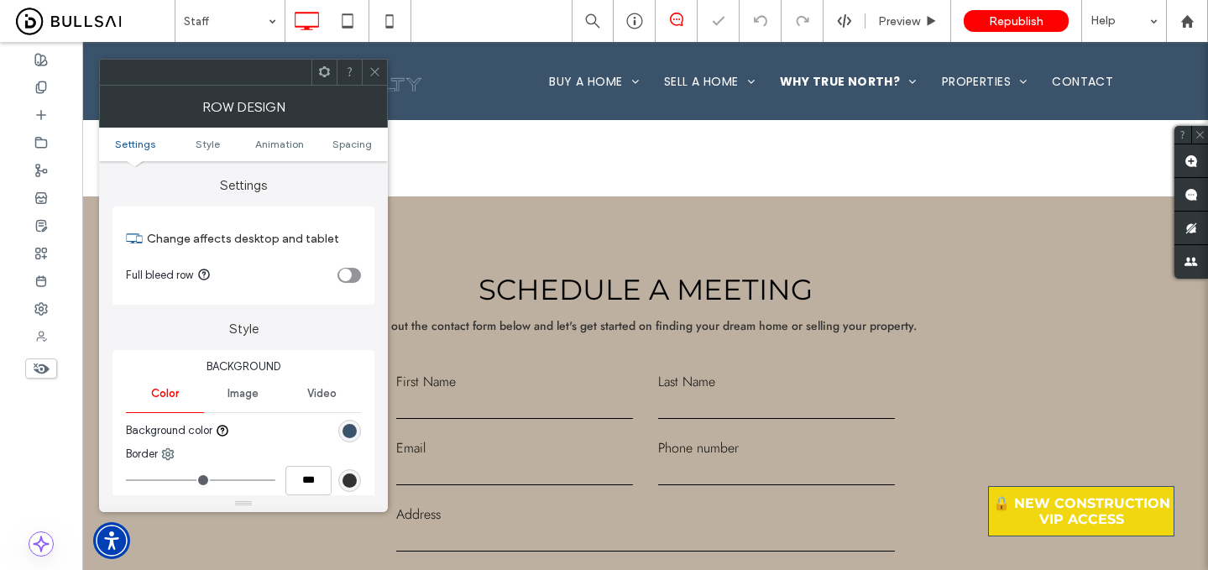
click at [342, 428] on div "rgb(58, 82, 106)" at bounding box center [349, 431] width 14 height 14
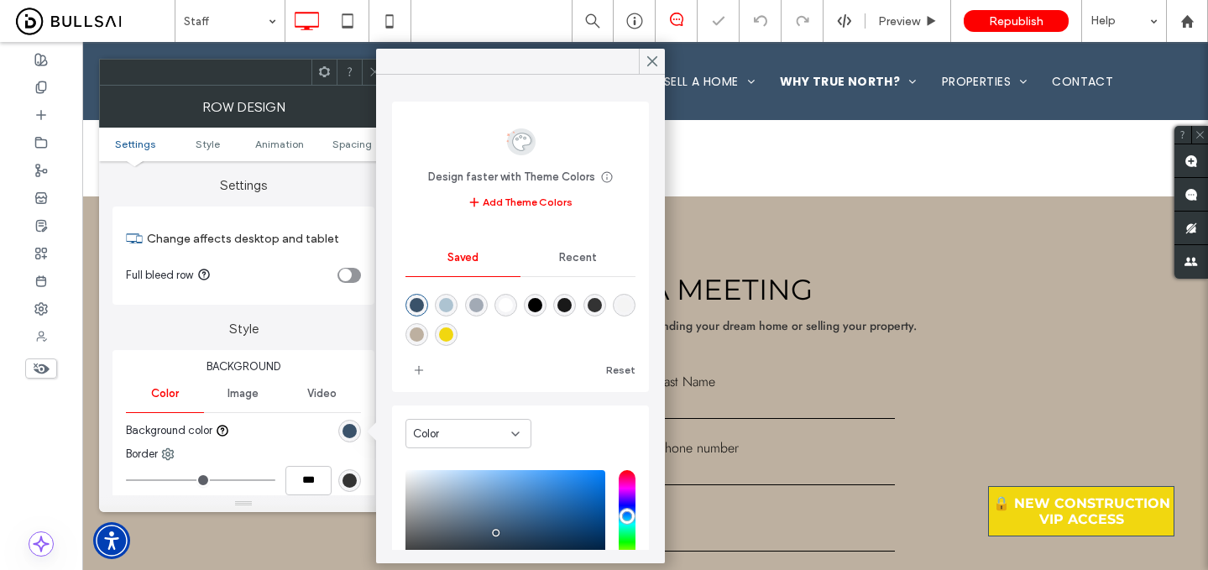
scroll to position [134, 0]
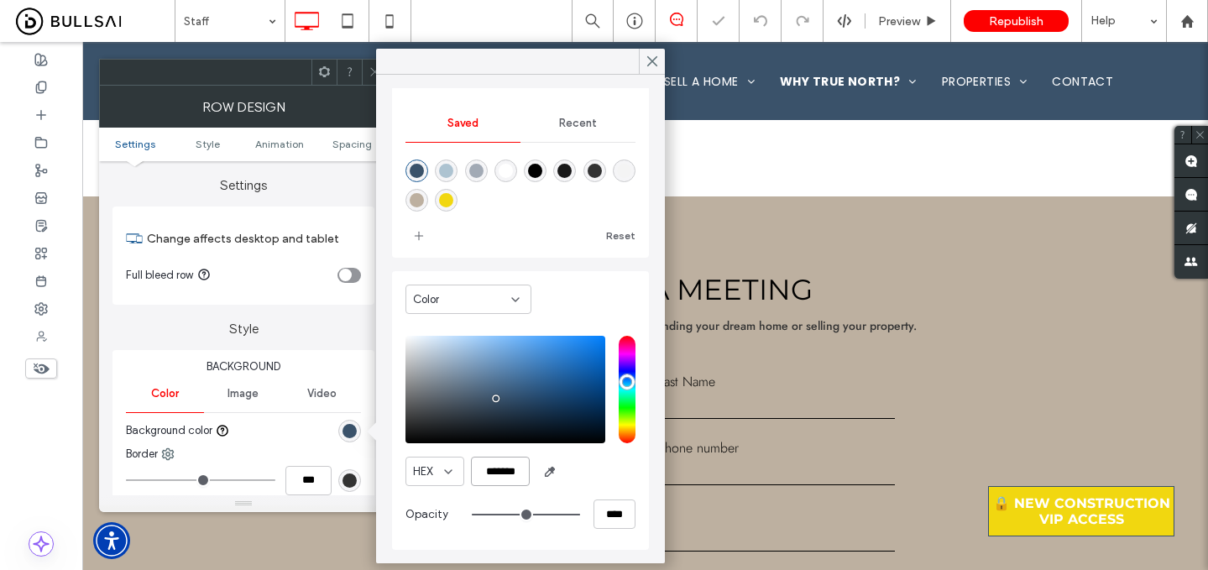
click at [508, 482] on input "*******" at bounding box center [500, 471] width 59 height 29
click at [369, 73] on icon at bounding box center [374, 71] width 13 height 13
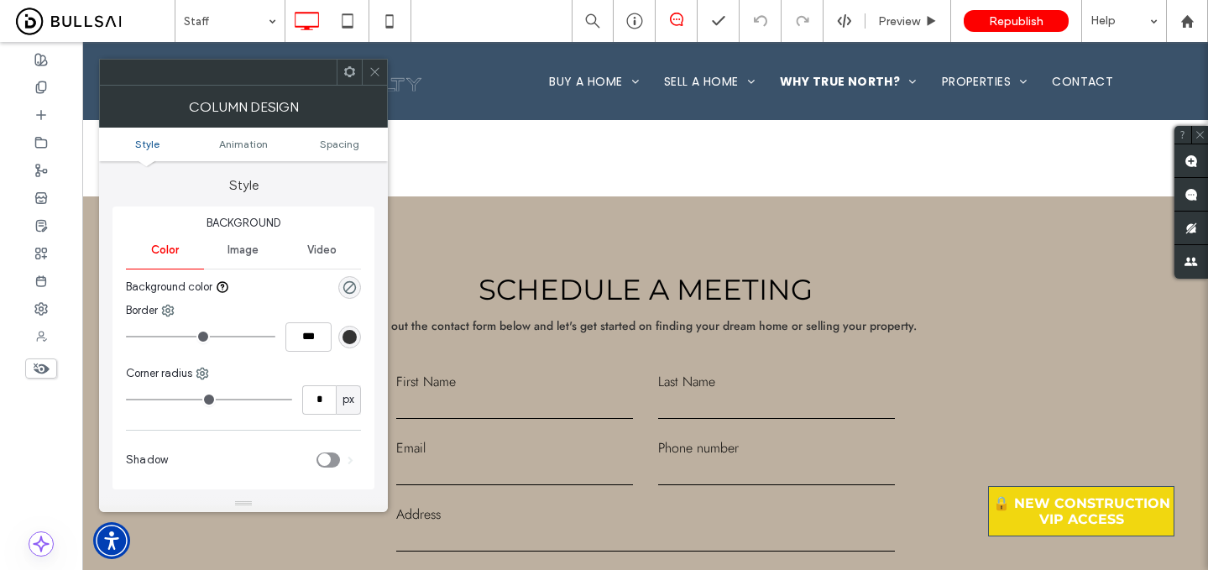
click at [372, 68] on icon at bounding box center [374, 71] width 13 height 13
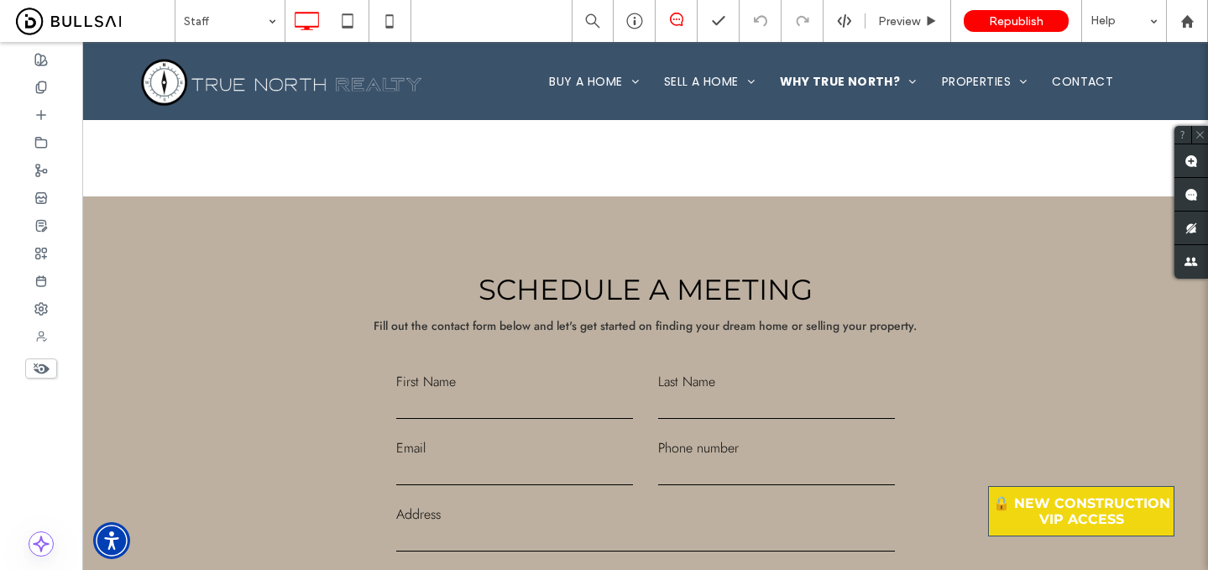
type input "**********"
type input "**"
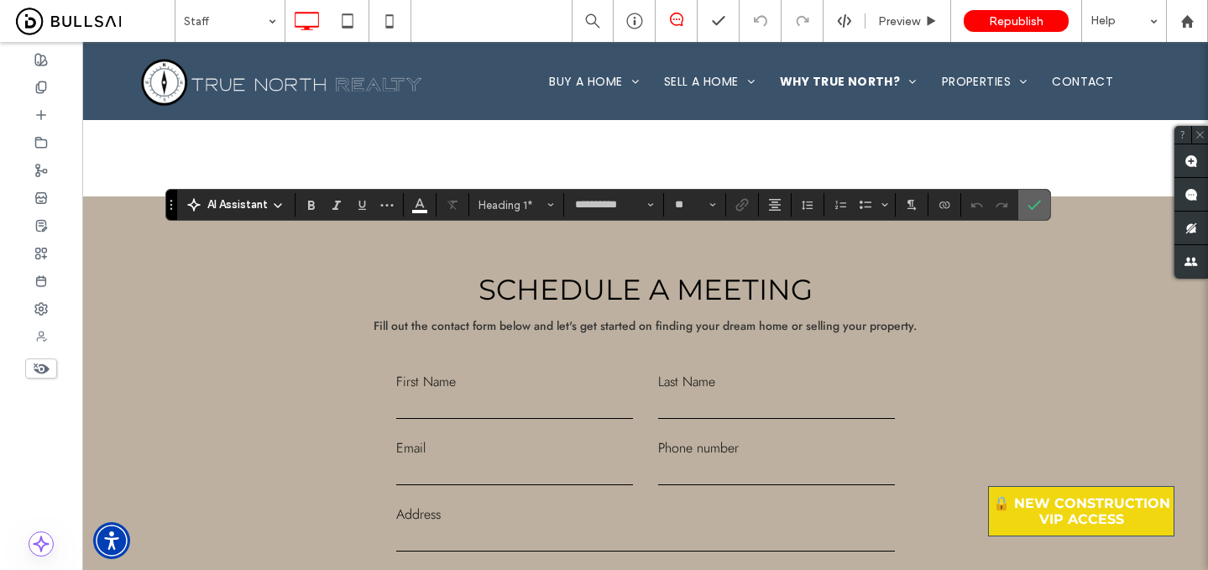
click at [1036, 201] on icon "Confirm" at bounding box center [1033, 204] width 13 height 13
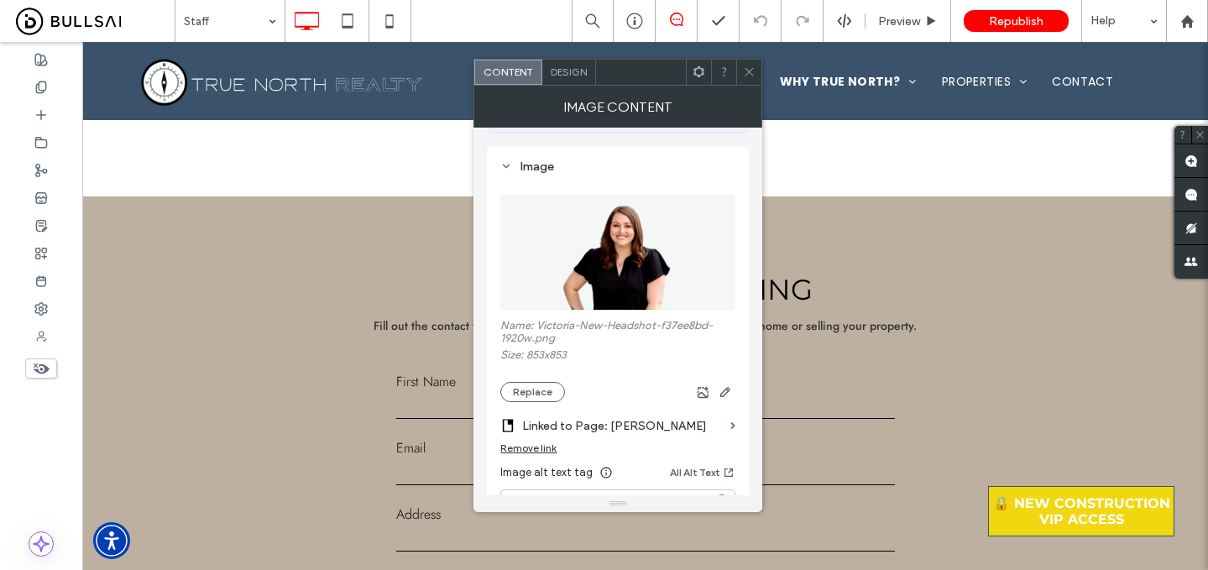
scroll to position [154, 0]
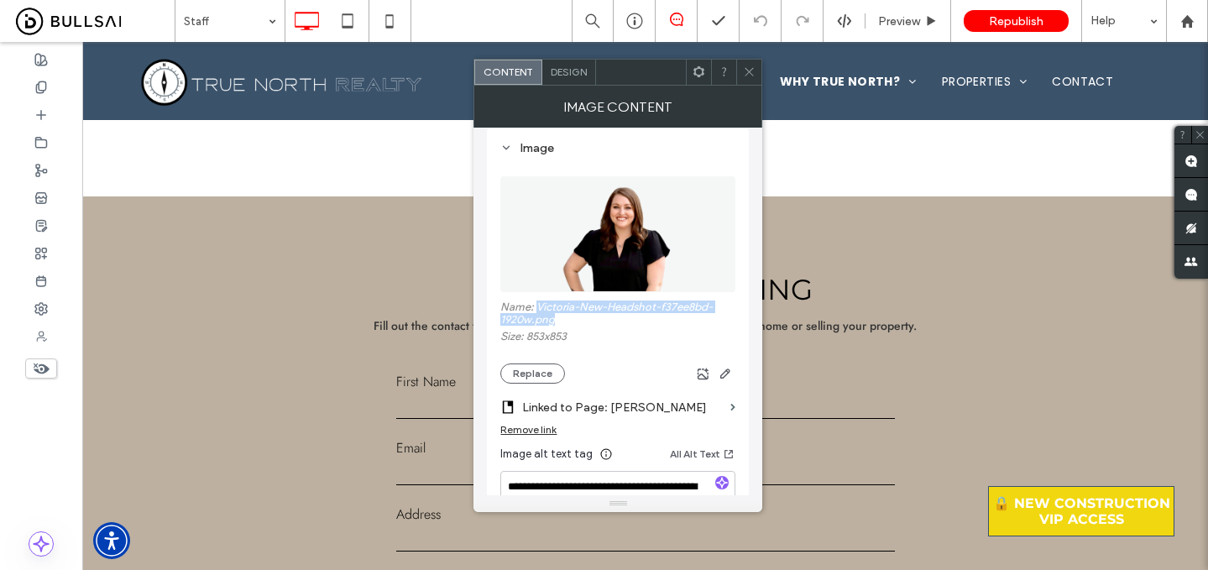
drag, startPoint x: 572, startPoint y: 322, endPoint x: 537, endPoint y: 310, distance: 37.4
click at [537, 310] on label "Name: Victoria-New-Headshot-f37ee8bd-1920w.png" at bounding box center [617, 315] width 235 height 29
copy label "Victoria-New-Headshot-f37ee8bd-1920w.png"
click at [750, 76] on icon at bounding box center [749, 71] width 13 height 13
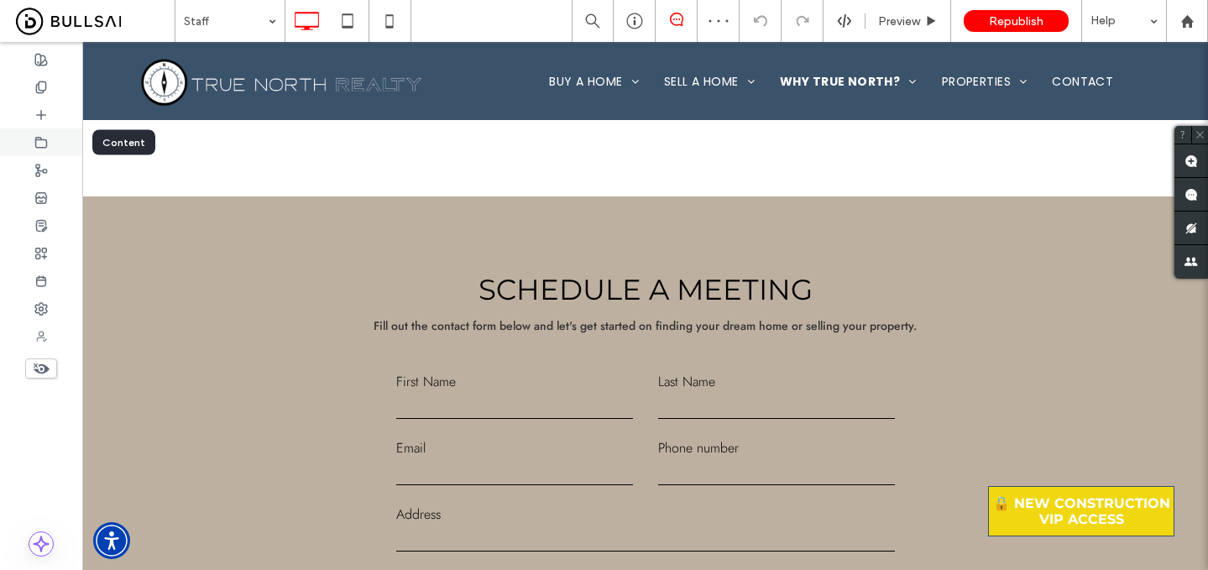
click at [46, 149] on span at bounding box center [40, 142] width 13 height 14
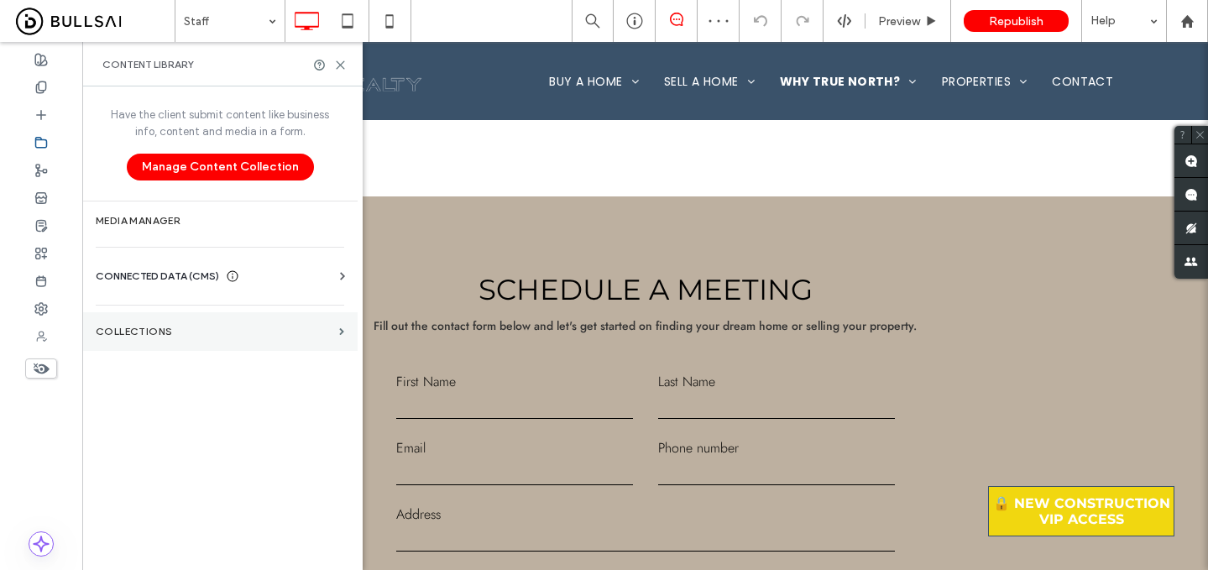
click at [229, 332] on label "Collections" at bounding box center [214, 332] width 237 height 12
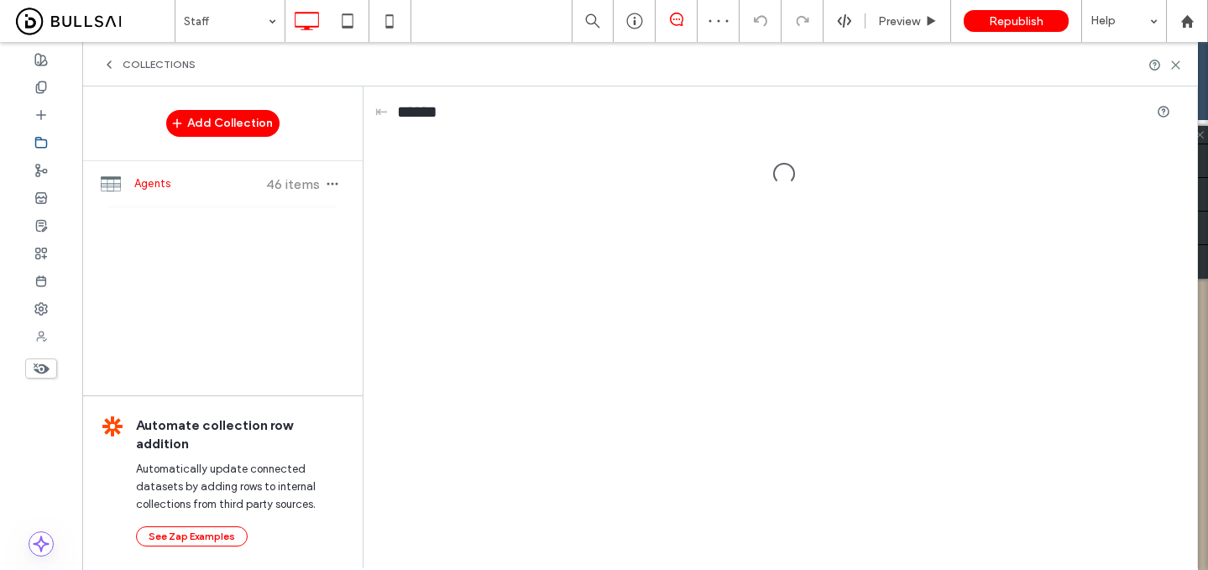
click at [111, 61] on use at bounding box center [108, 64] width 3 height 7
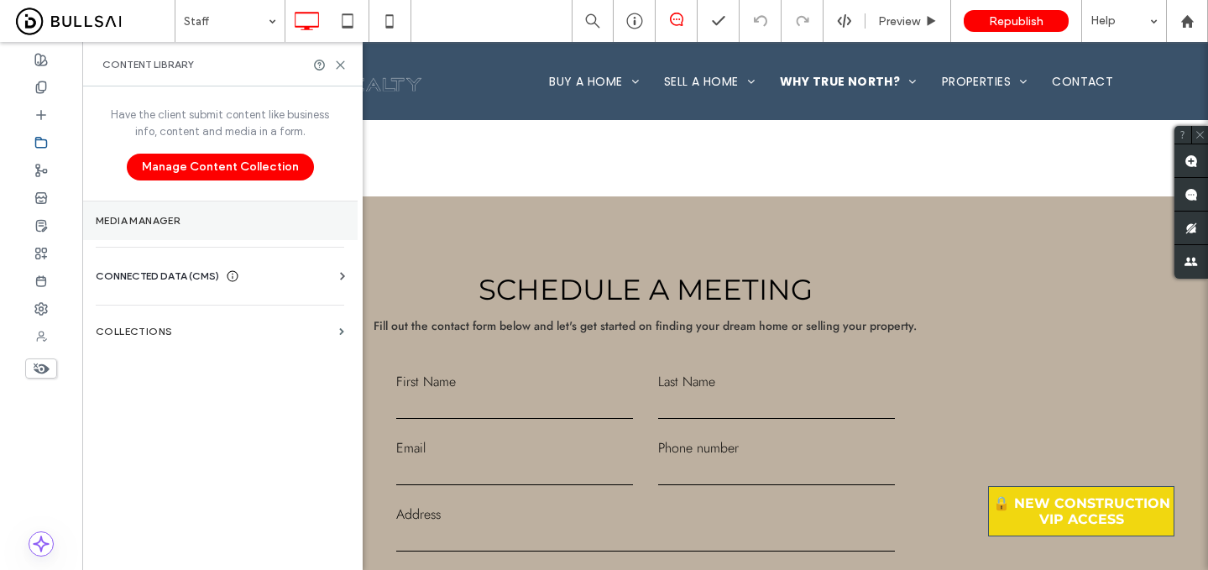
click at [211, 224] on label "Media Manager" at bounding box center [220, 221] width 248 height 12
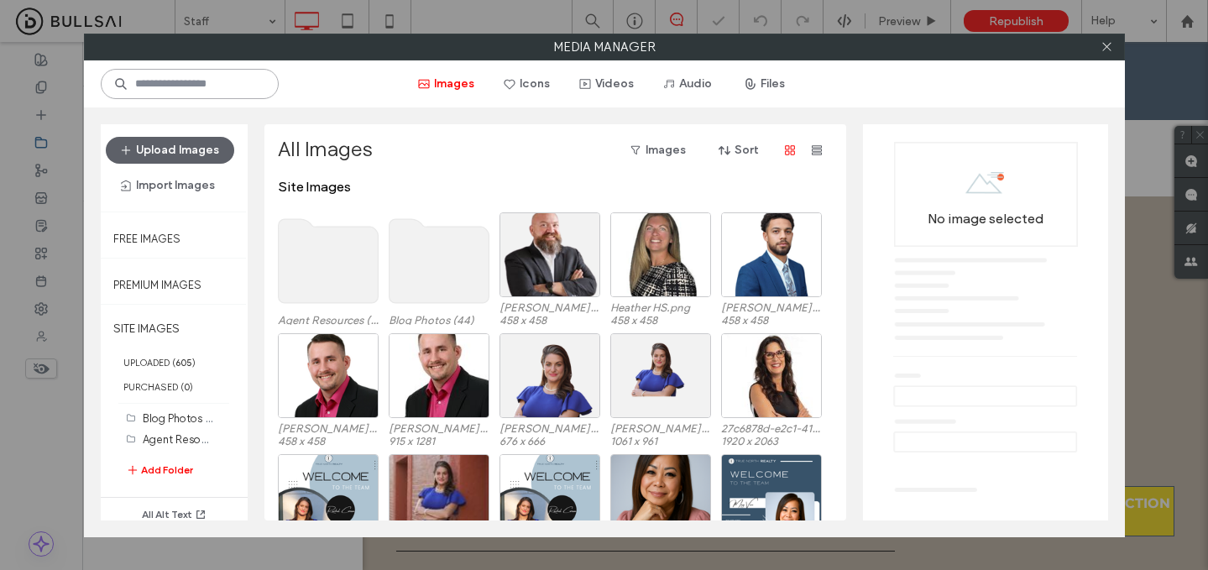
click at [212, 83] on input at bounding box center [190, 84] width 178 height 30
paste input "**********"
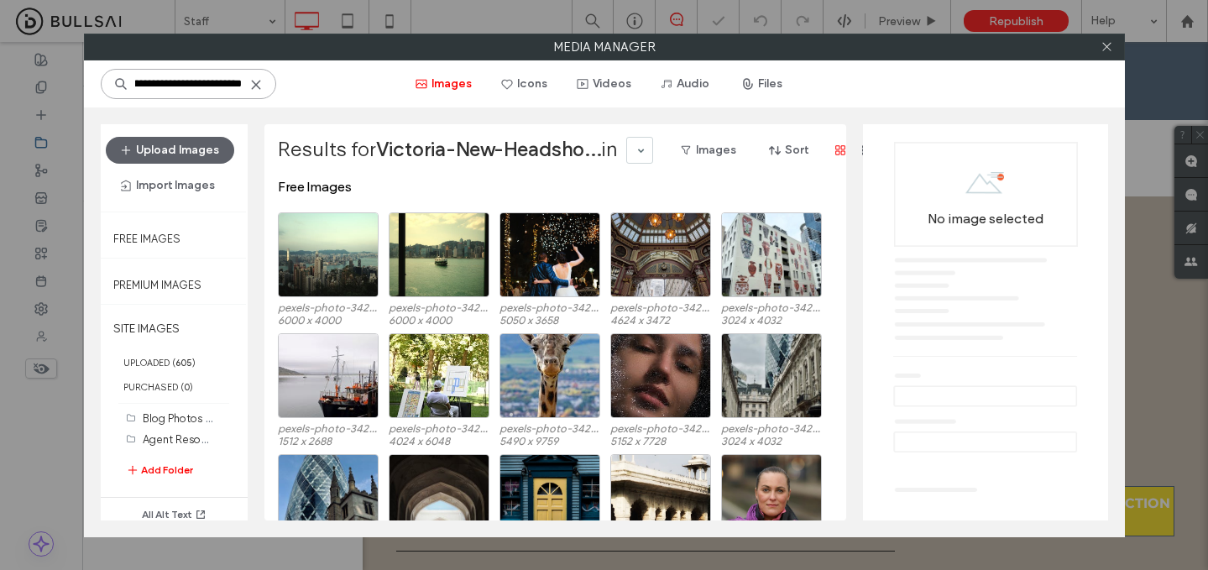
drag, startPoint x: 186, startPoint y: 86, endPoint x: 331, endPoint y: 86, distance: 145.2
click at [331, 86] on div "**********" at bounding box center [604, 83] width 1041 height 47
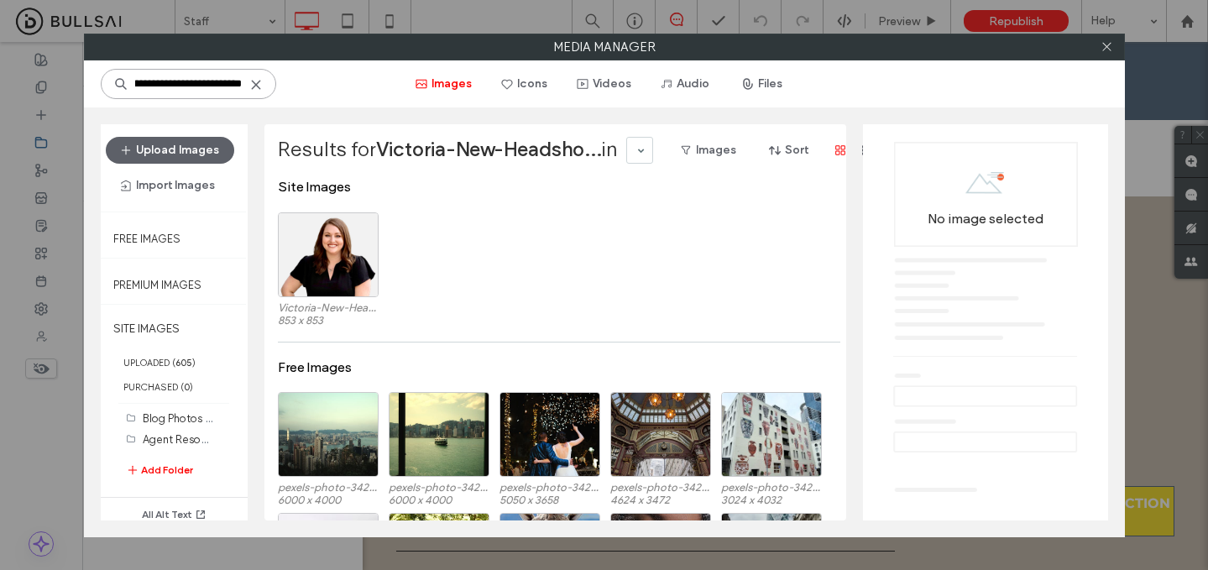
scroll to position [0, 58]
type input "**********"
click at [346, 264] on div "Select" at bounding box center [328, 254] width 101 height 85
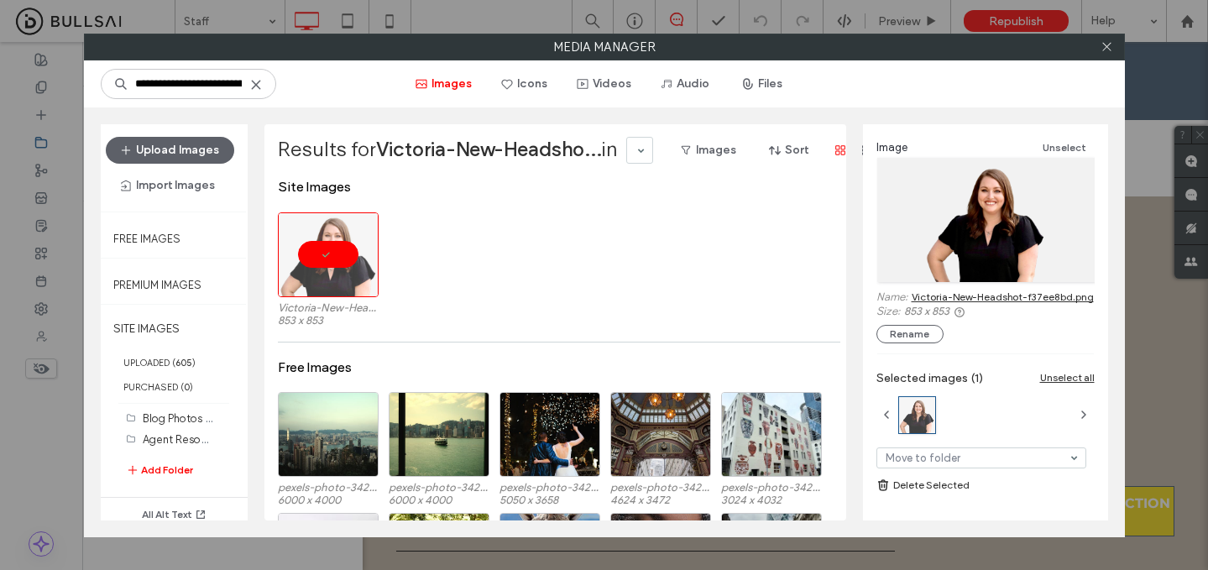
click at [970, 290] on link "Victoria-New-Headshot-f37ee8bd.png" at bounding box center [1003, 296] width 182 height 13
click at [1108, 49] on use at bounding box center [1106, 47] width 8 height 8
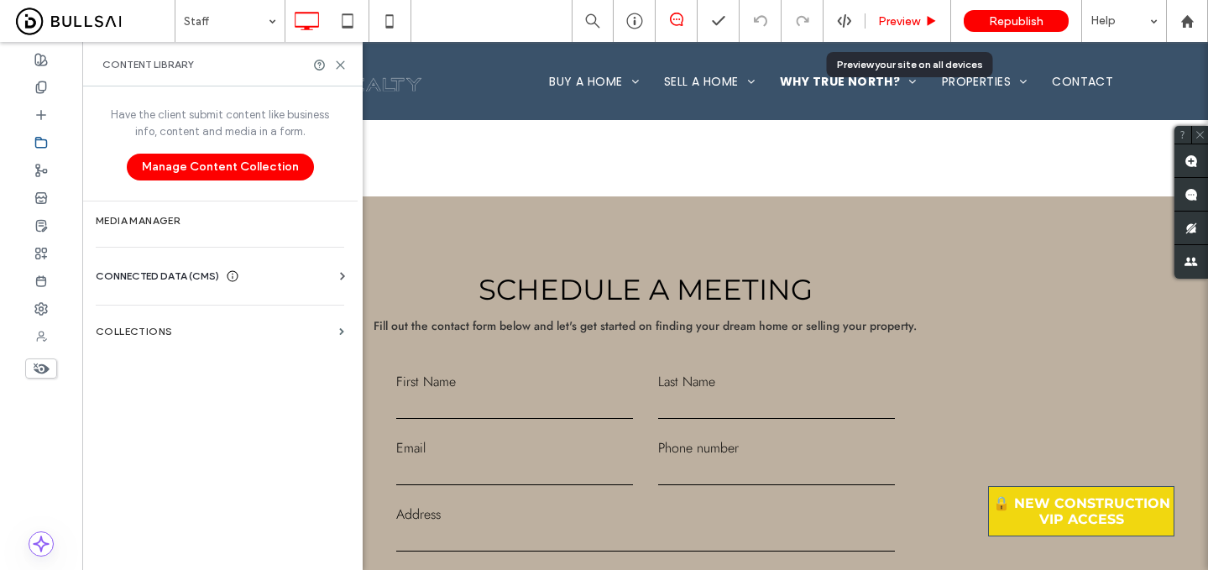
click at [900, 30] on div "Preview" at bounding box center [908, 21] width 86 height 42
click at [896, 18] on span "Preview" at bounding box center [899, 21] width 42 height 14
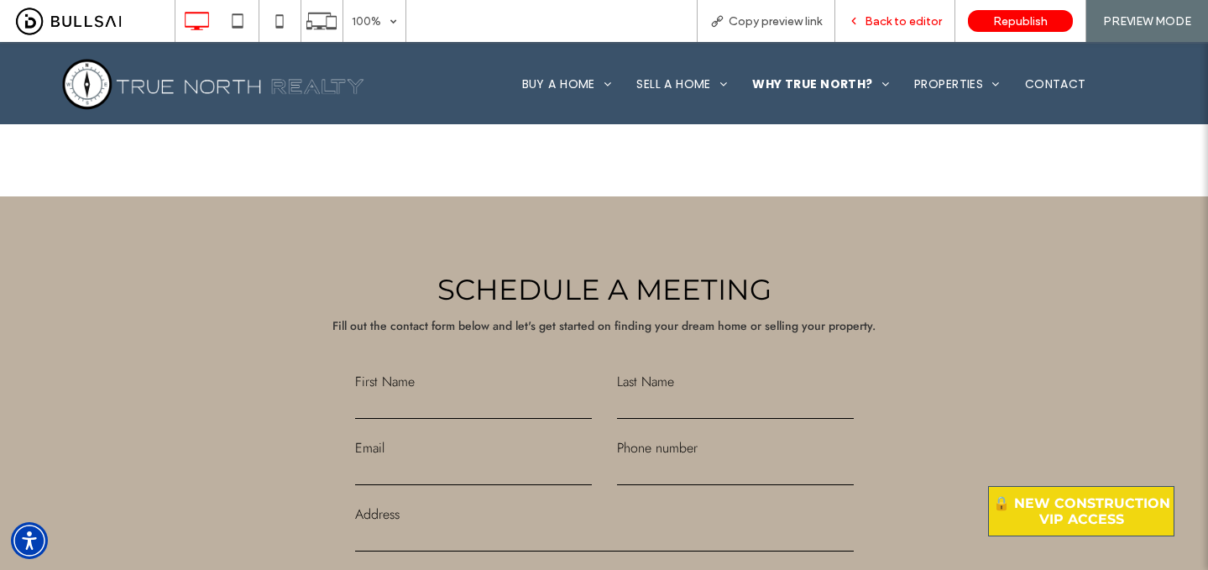
click at [901, 16] on span "Back to editor" at bounding box center [903, 21] width 77 height 14
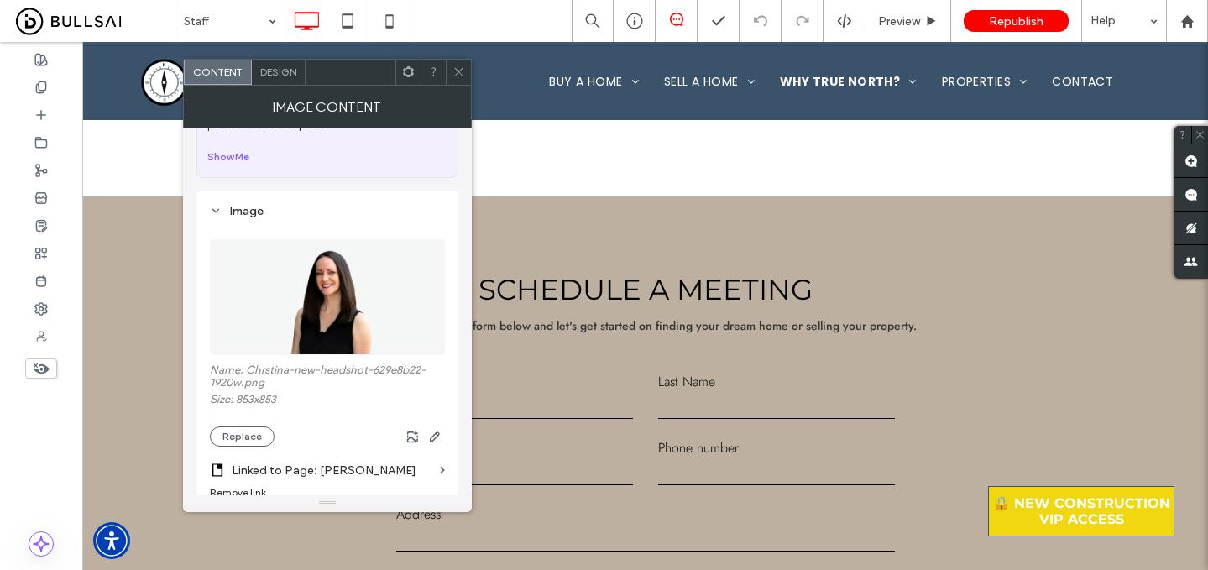
scroll to position [97, 0]
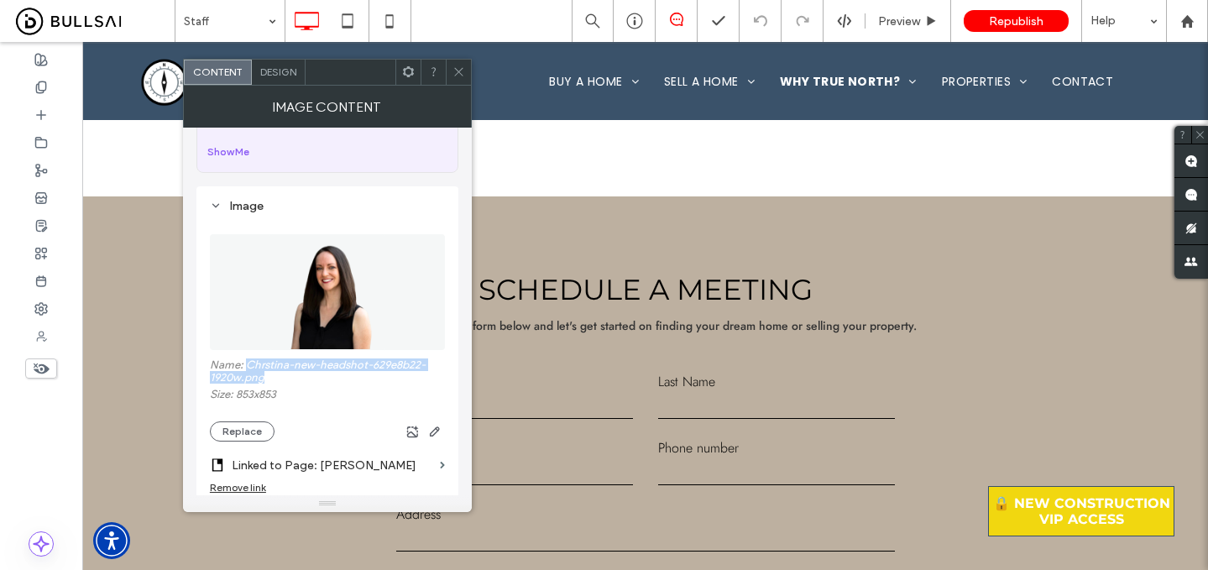
drag, startPoint x: 280, startPoint y: 379, endPoint x: 247, endPoint y: 368, distance: 34.8
click at [247, 368] on label "Name: Chrstina-new-headshot-629e8b22-1920w.png" at bounding box center [327, 372] width 235 height 29
copy label "Chrstina-new-headshot-629e8b22-1920w.png"
click at [50, 138] on div at bounding box center [41, 142] width 82 height 28
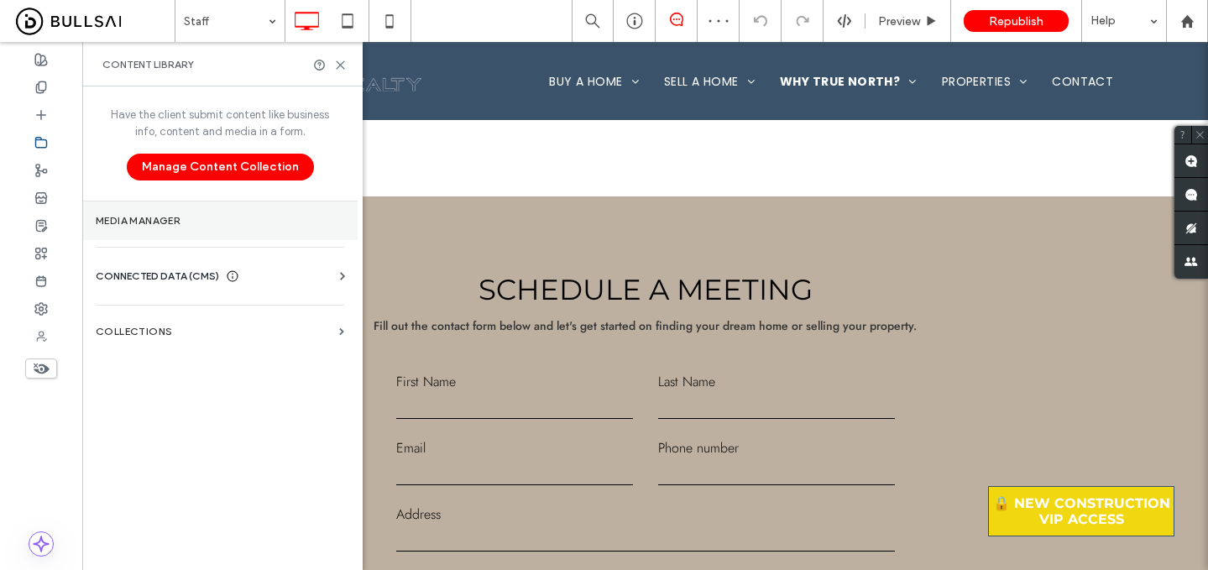
click at [170, 227] on section "Media Manager" at bounding box center [219, 220] width 275 height 39
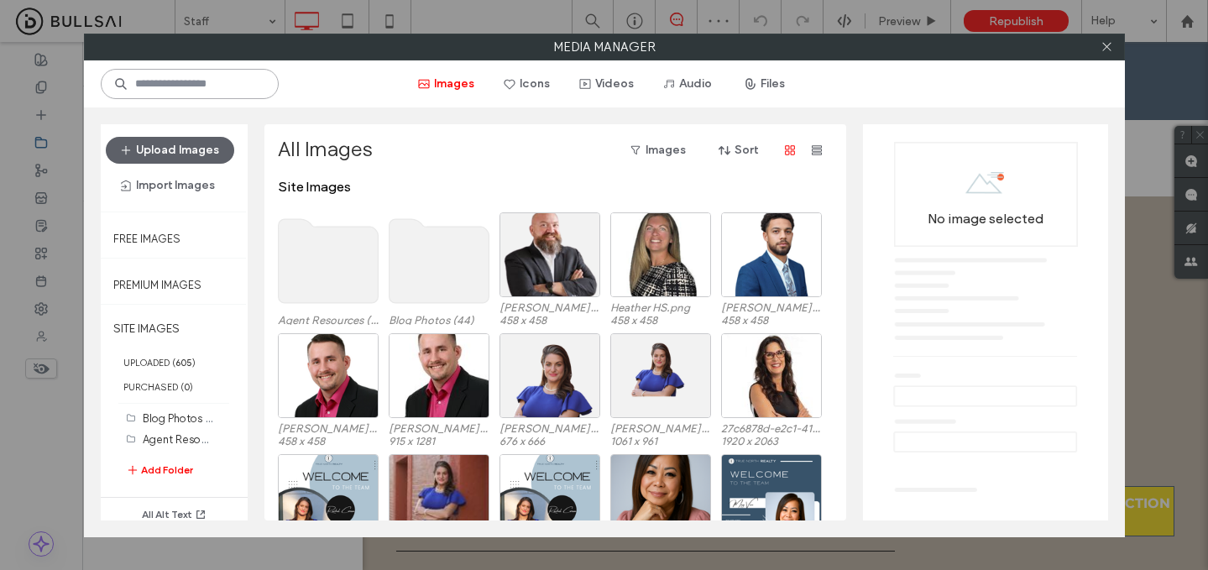
click at [227, 95] on input at bounding box center [190, 84] width 178 height 30
paste input "**********"
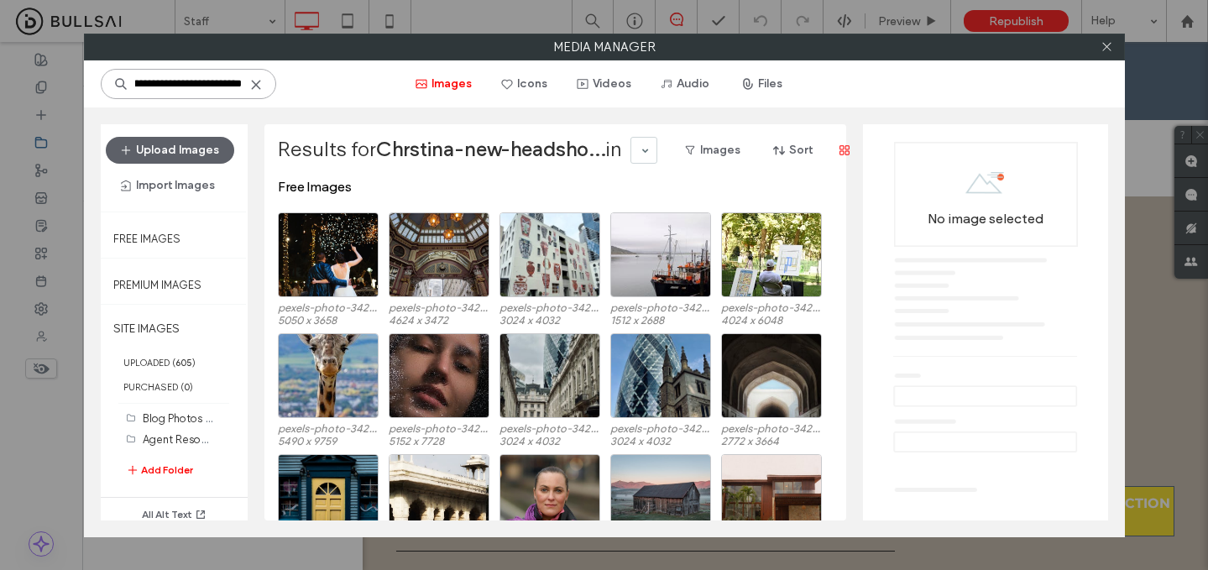
drag, startPoint x: 245, startPoint y: 86, endPoint x: 154, endPoint y: 86, distance: 90.7
click at [154, 86] on input "**********" at bounding box center [188, 84] width 175 height 30
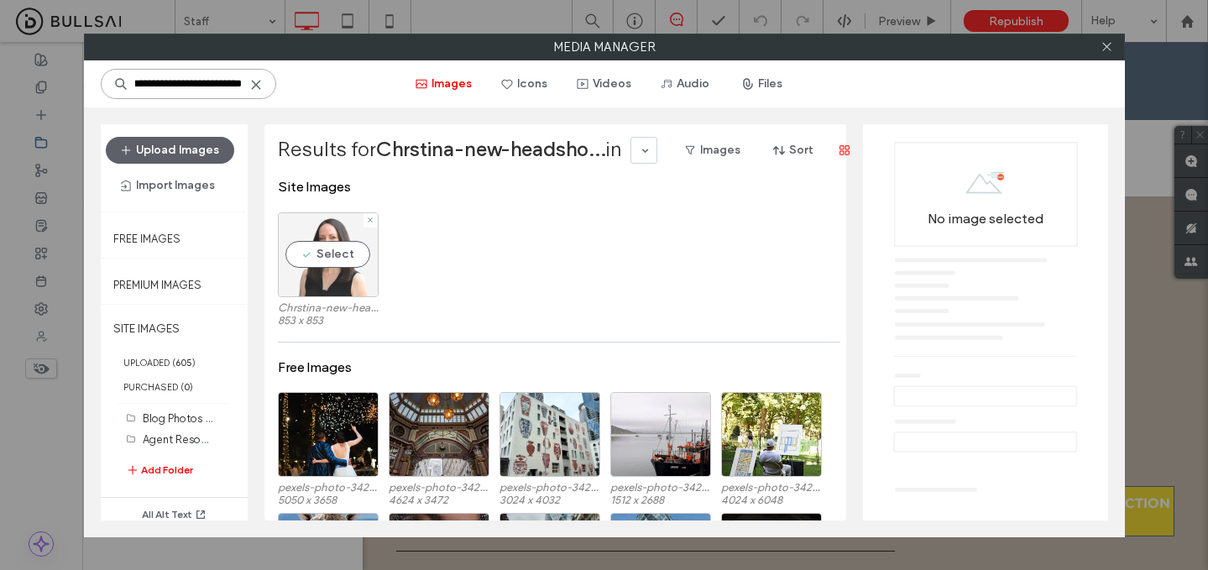
type input "**********"
click at [304, 269] on div "Select" at bounding box center [328, 254] width 101 height 85
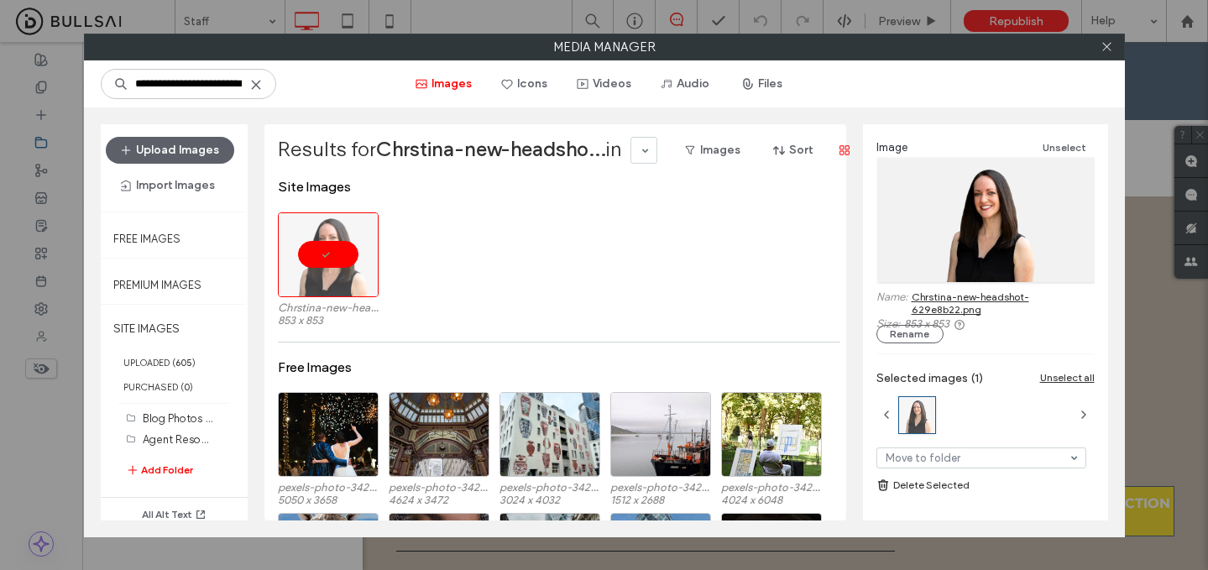
click at [961, 299] on link "Chrstina-new-headshot-629e8b22.png" at bounding box center [1003, 302] width 183 height 25
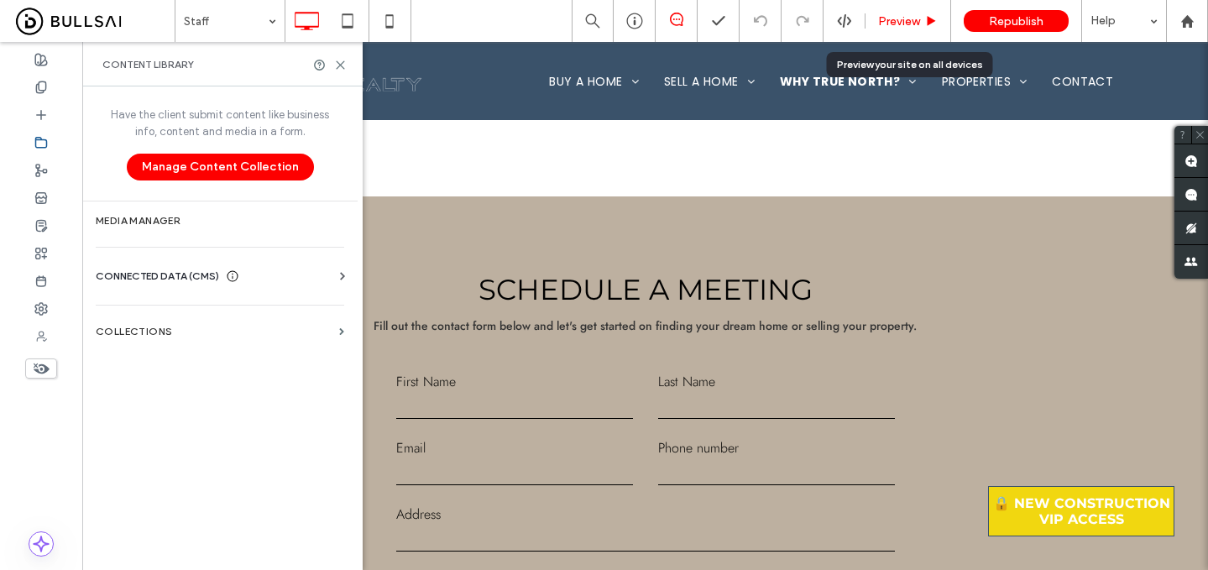
click at [912, 18] on span "Preview" at bounding box center [899, 21] width 42 height 14
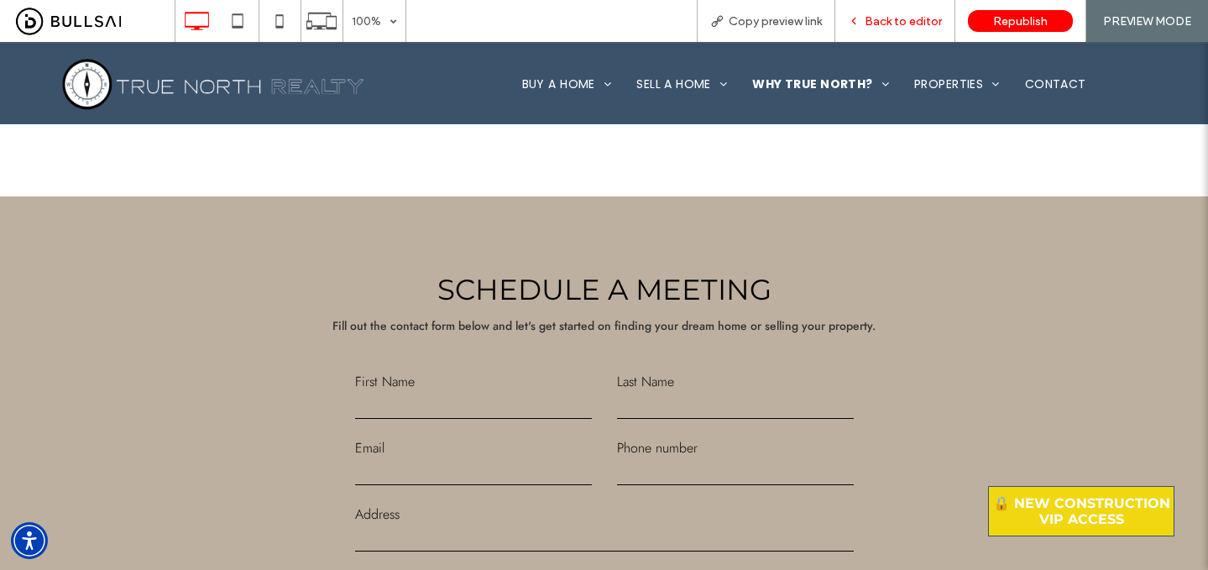
click at [896, 25] on span "Back to editor" at bounding box center [903, 21] width 77 height 14
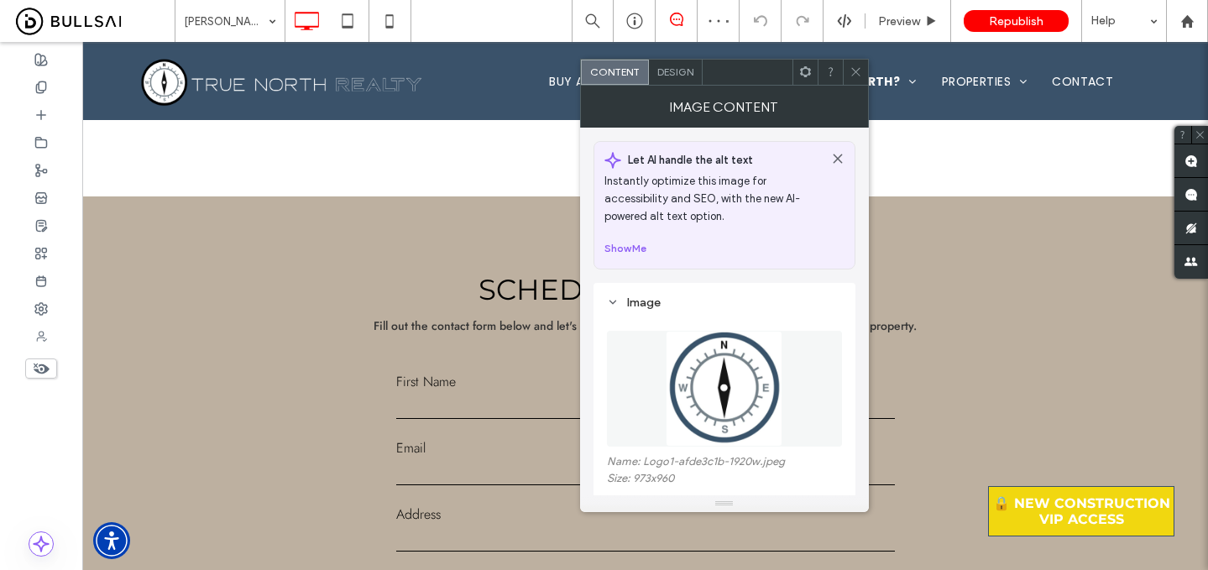
scroll to position [159, 0]
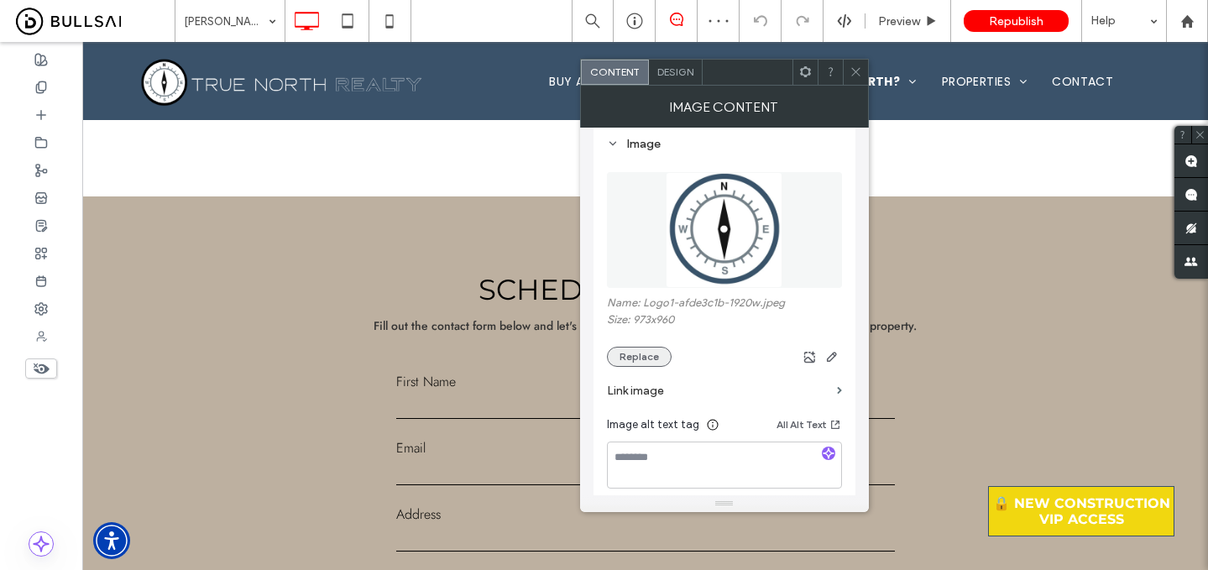
click at [660, 358] on button "Replace" at bounding box center [639, 357] width 65 height 20
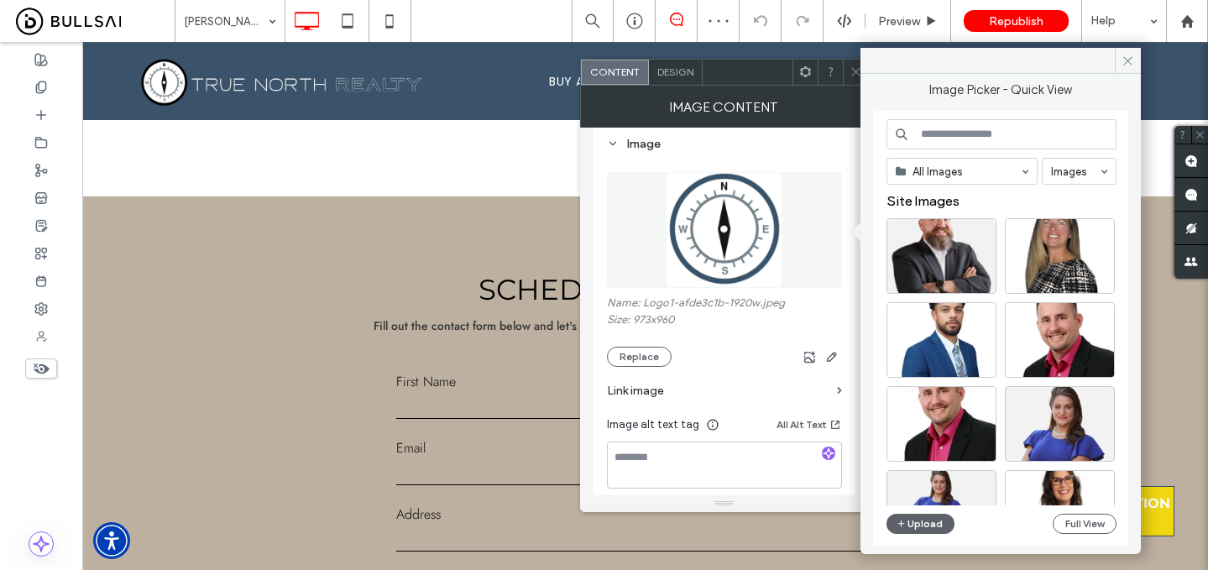
click at [945, 145] on input at bounding box center [1001, 134] width 230 height 30
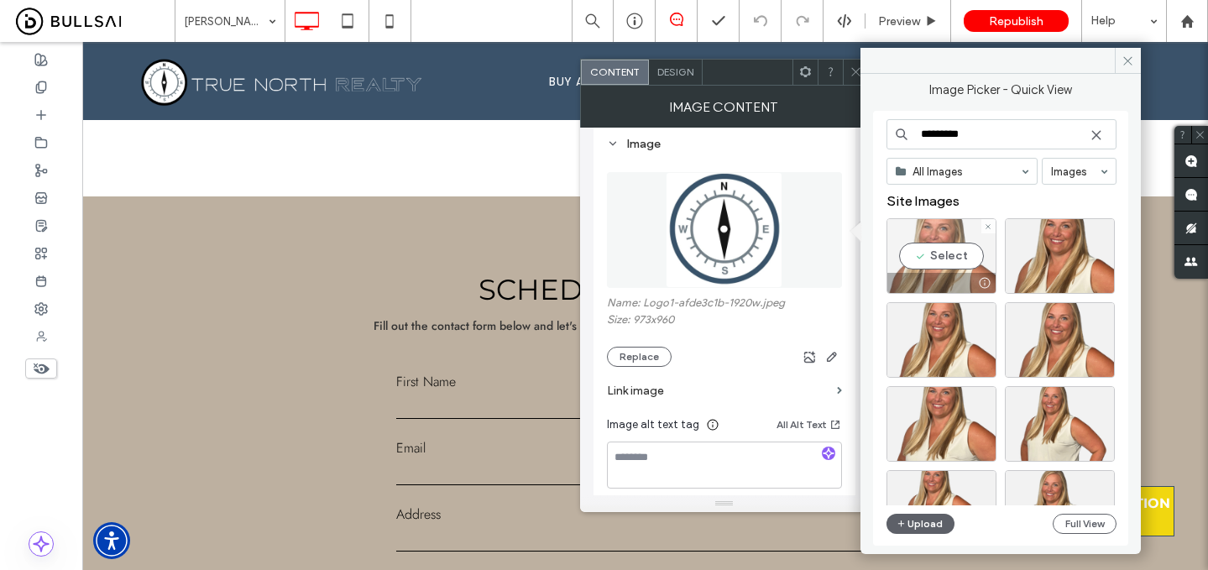
type input "*********"
click at [943, 256] on div "Select" at bounding box center [941, 256] width 110 height 76
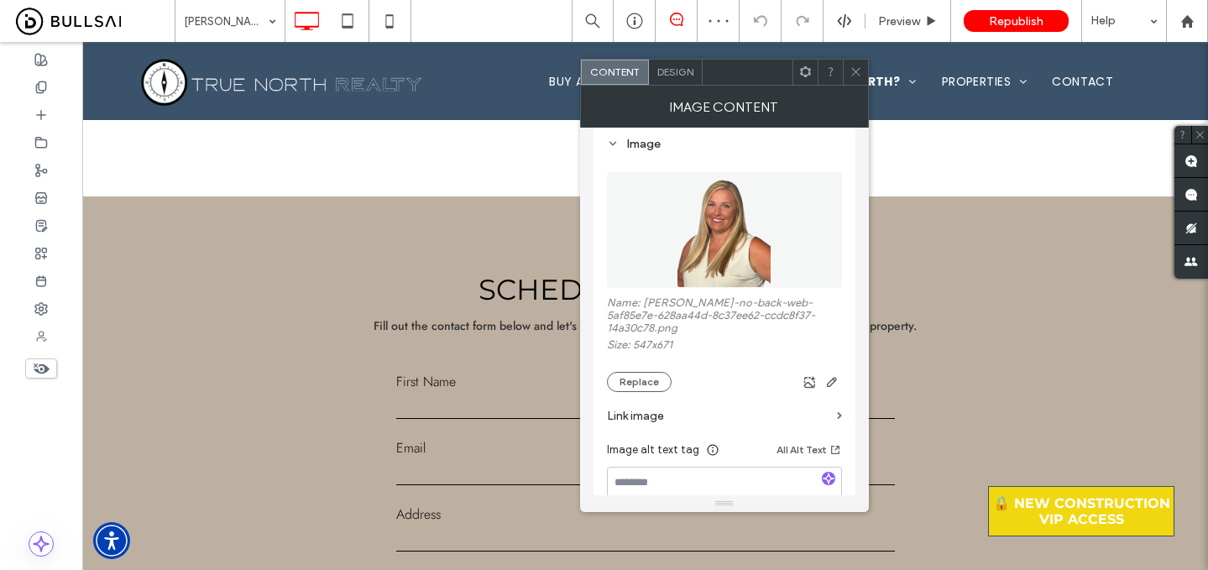
click at [851, 69] on icon at bounding box center [855, 71] width 13 height 13
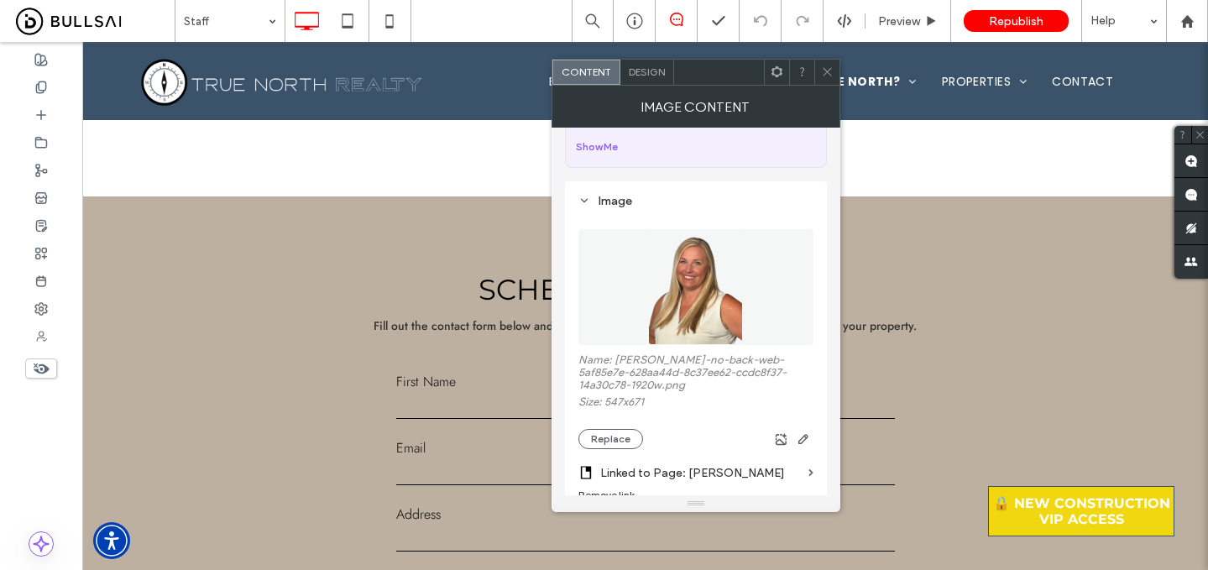
scroll to position [107, 0]
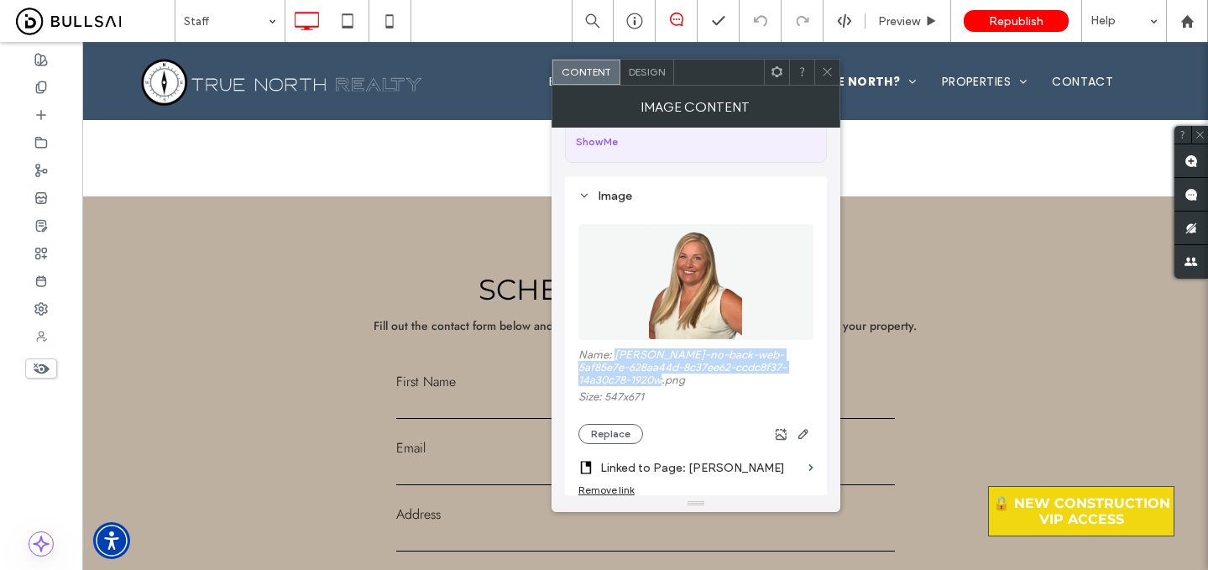
drag, startPoint x: 644, startPoint y: 381, endPoint x: 614, endPoint y: 360, distance: 36.8
click at [614, 360] on label "Name: katherine-no-back-web-5af85e7e-628aa44d-8c37ee62-ccdc8f37-14a30c78-1920w.…" at bounding box center [695, 369] width 235 height 42
copy label "katherine-no-back-web-5af85e7e-628aa44d-8c37ee62-ccdc8f37-14a30c78-1920w.png"
click at [819, 64] on div at bounding box center [826, 72] width 25 height 25
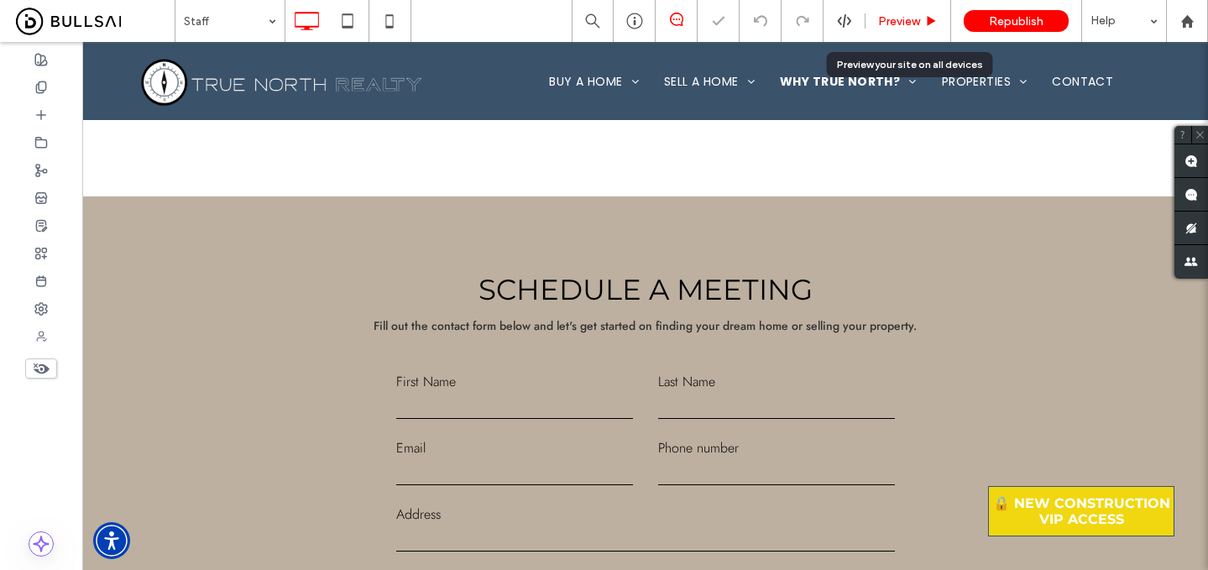
click at [912, 22] on span "Preview" at bounding box center [899, 21] width 42 height 14
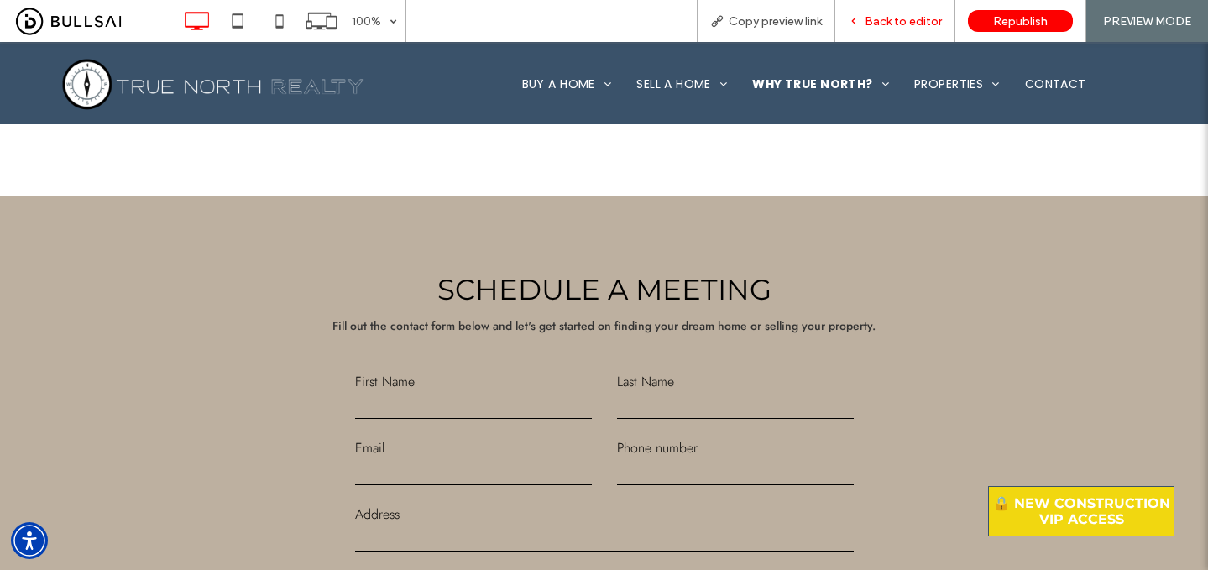
click at [916, 18] on span "Back to editor" at bounding box center [903, 21] width 77 height 14
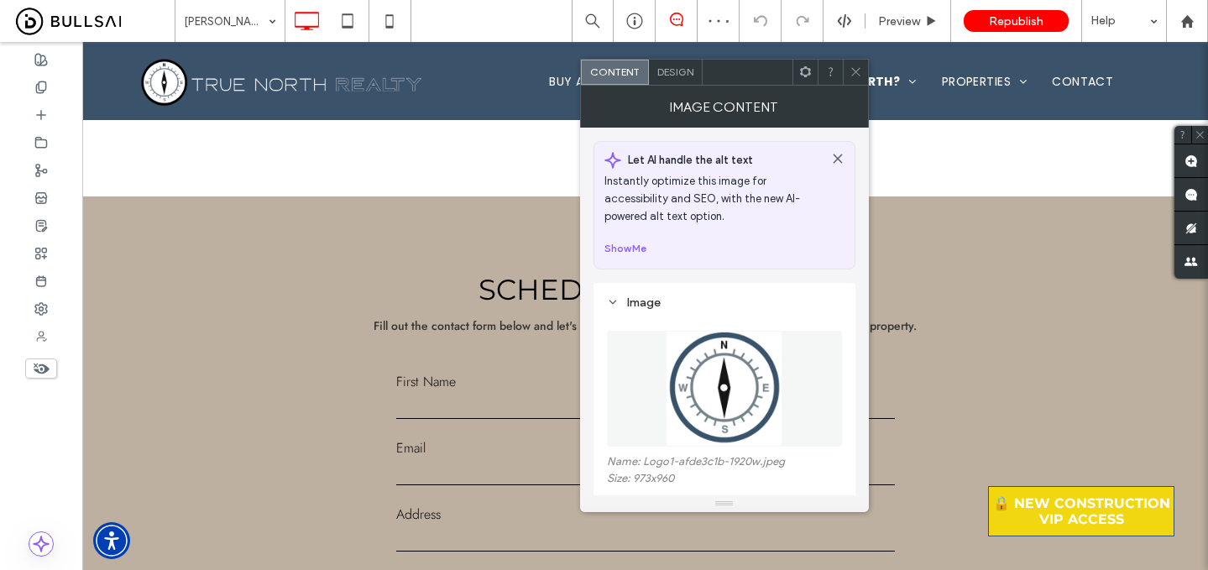
scroll to position [67, 0]
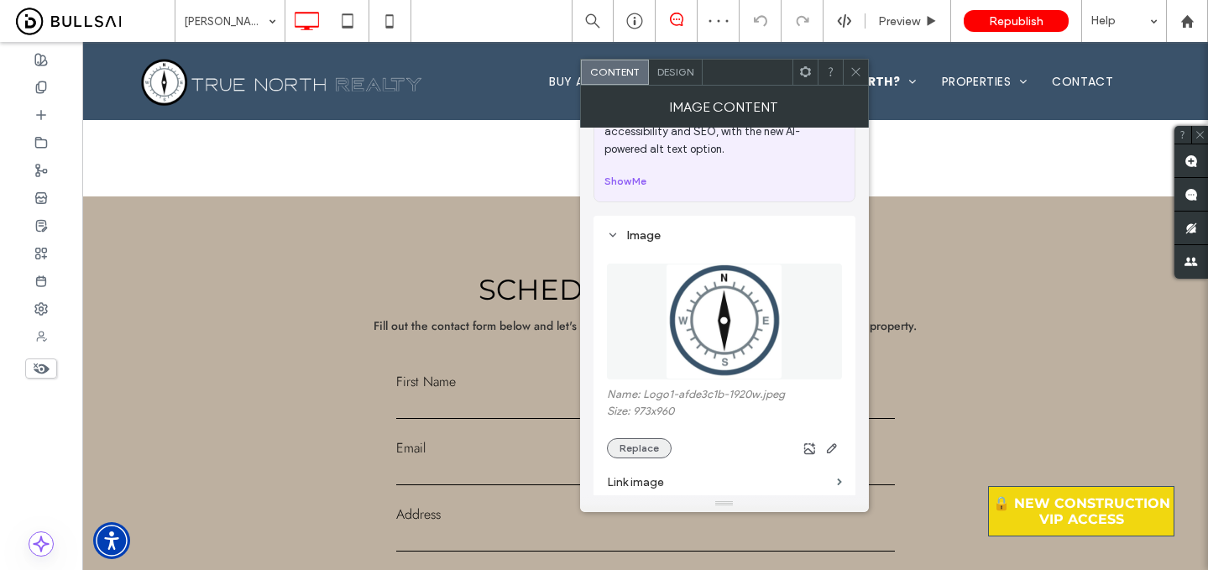
click at [645, 452] on button "Replace" at bounding box center [639, 448] width 65 height 20
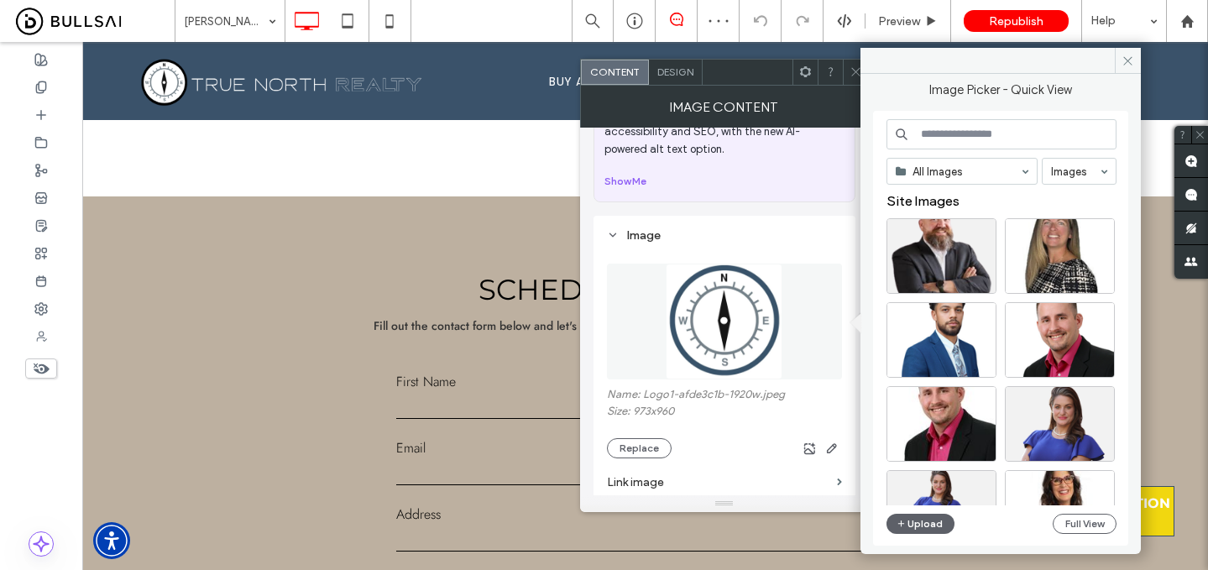
click at [935, 137] on input at bounding box center [1001, 134] width 230 height 30
paste input "**********"
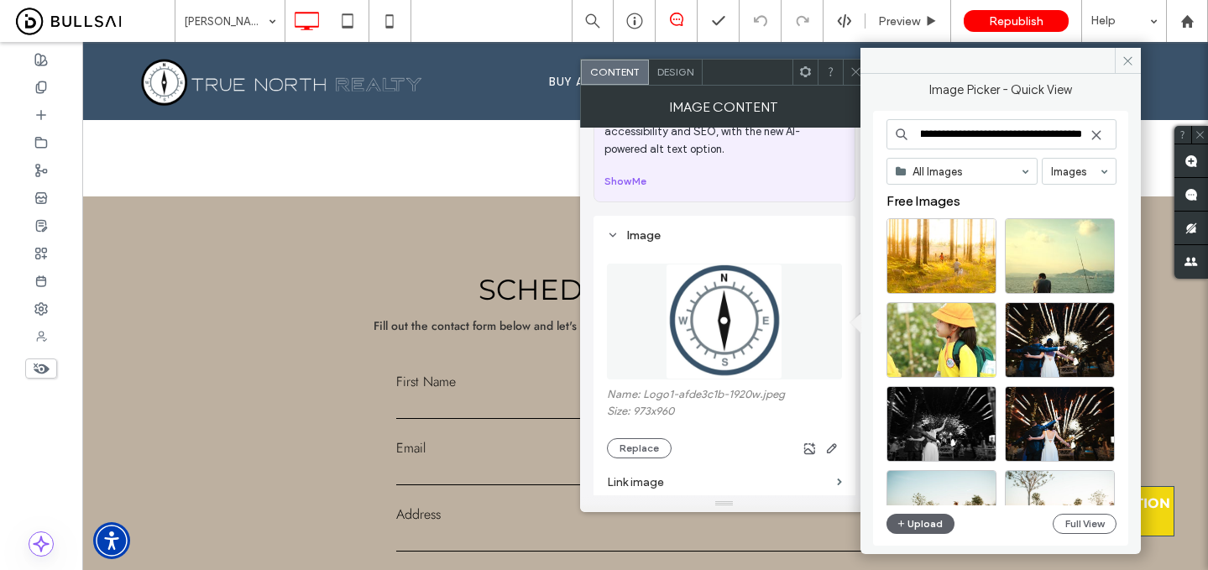
drag, startPoint x: 951, startPoint y: 133, endPoint x: 1097, endPoint y: 137, distance: 146.1
click at [1097, 137] on div "**********" at bounding box center [1001, 134] width 230 height 30
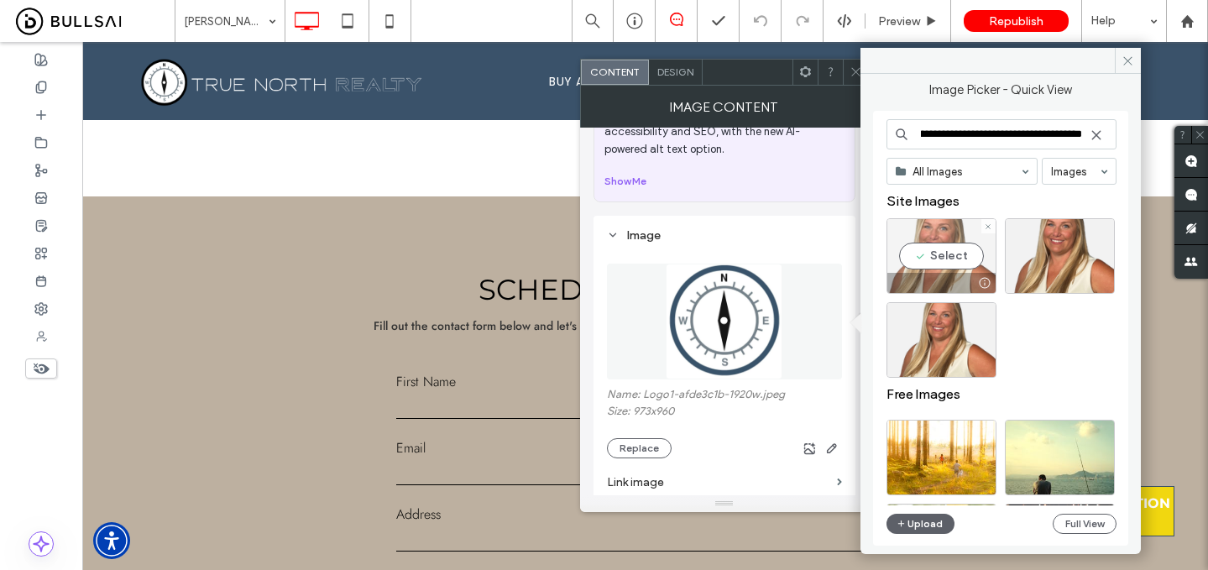
type input "**********"
click at [963, 253] on div "Select" at bounding box center [941, 256] width 110 height 76
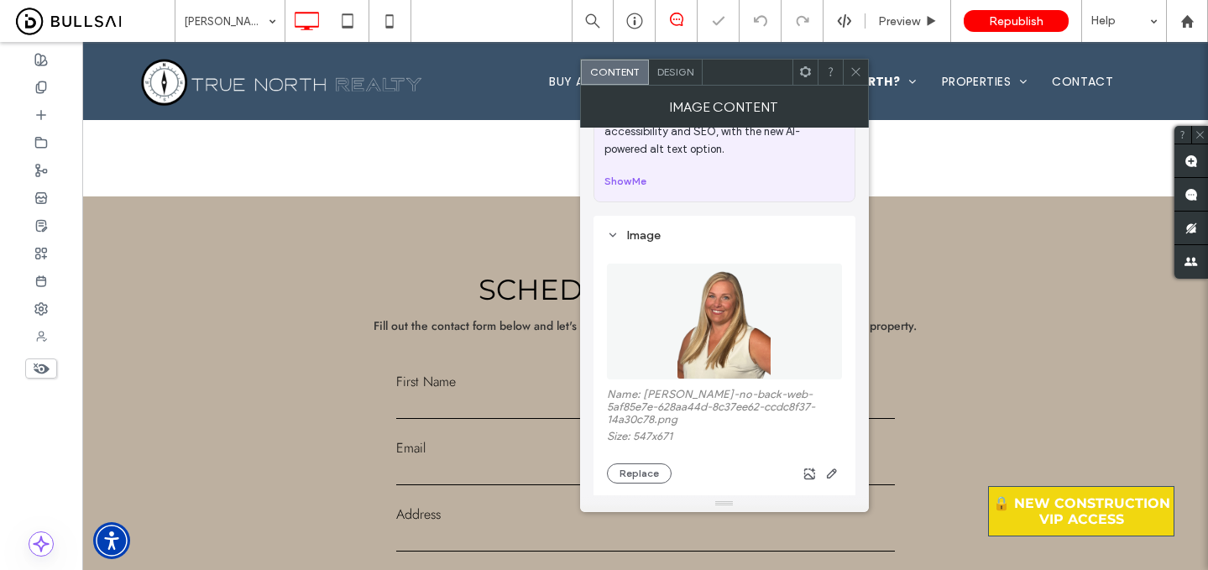
click at [855, 81] on span at bounding box center [855, 72] width 13 height 25
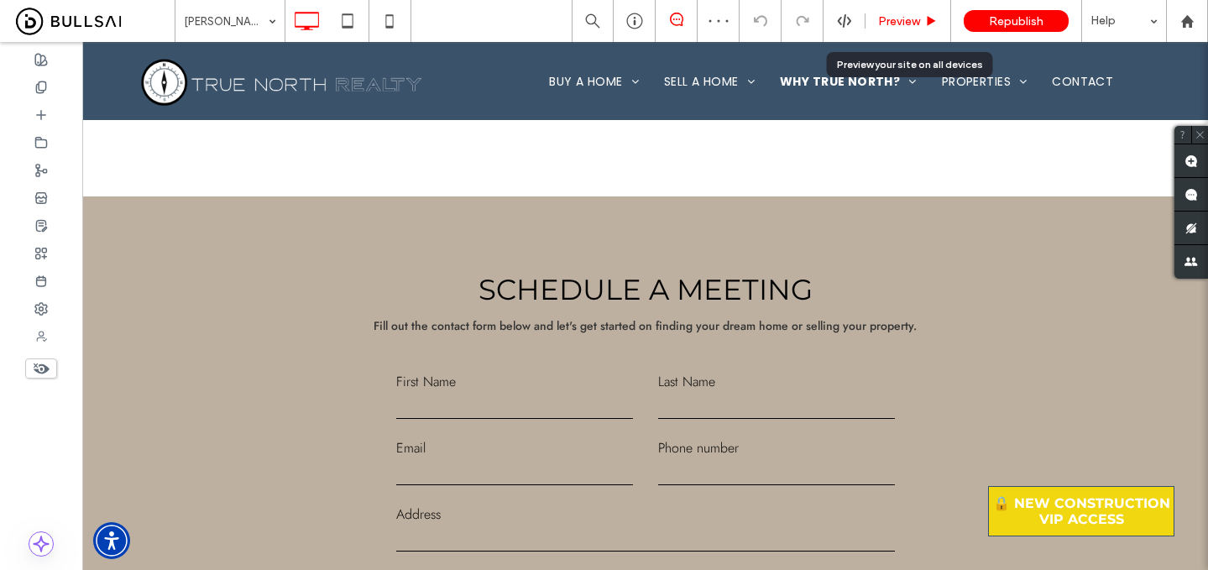
click at [902, 13] on div "Preview" at bounding box center [908, 21] width 86 height 42
click at [914, 12] on div "Preview" at bounding box center [908, 21] width 86 height 42
click at [913, 20] on span "Preview" at bounding box center [899, 21] width 42 height 14
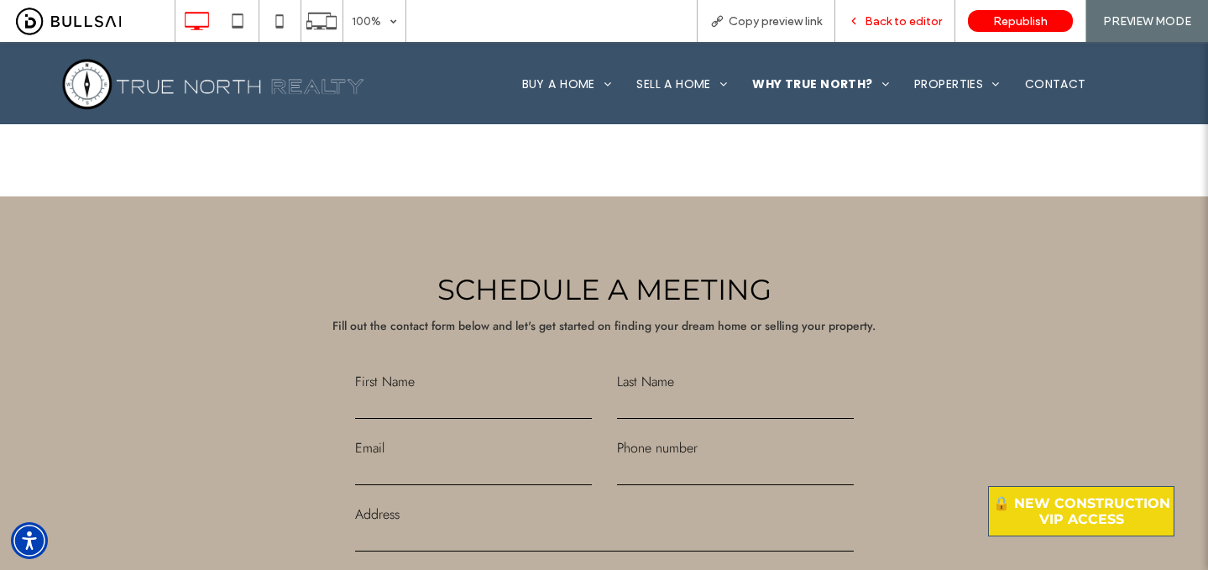
click at [903, 8] on div "Back to editor" at bounding box center [895, 21] width 120 height 42
click at [897, 18] on span "Back to editor" at bounding box center [903, 21] width 77 height 14
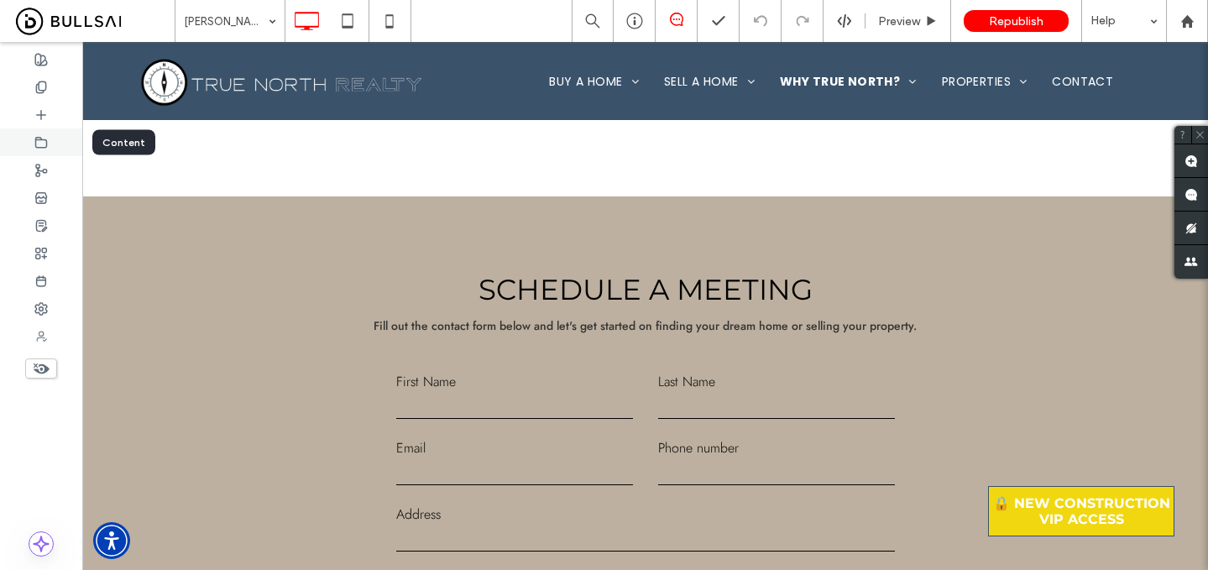
click at [41, 145] on icon at bounding box center [40, 142] width 13 height 13
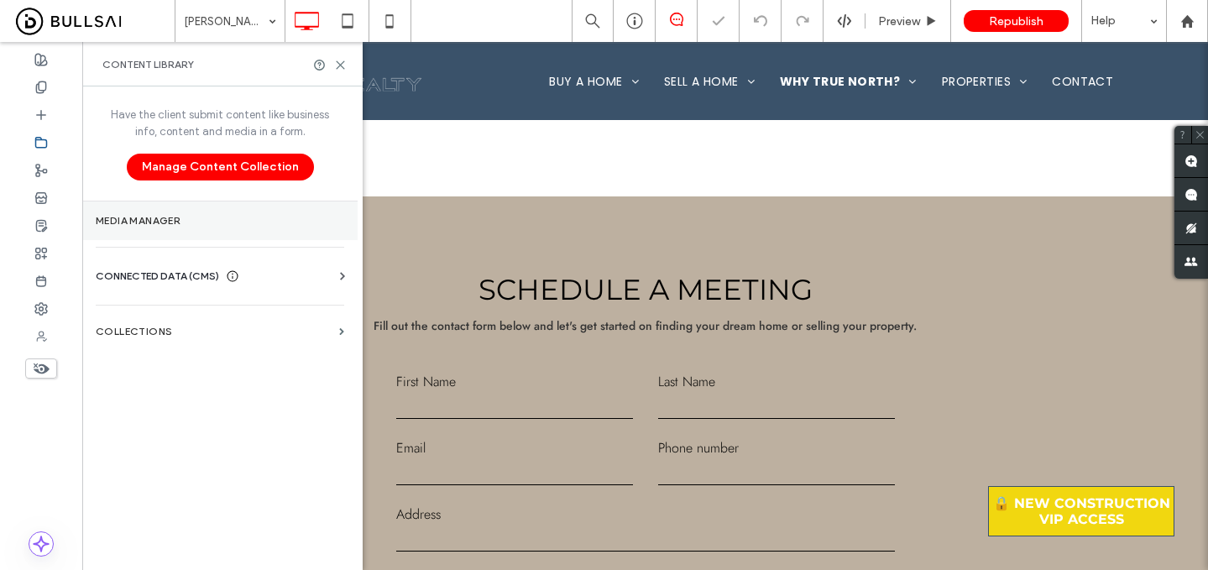
click at [203, 226] on label "Media Manager" at bounding box center [220, 221] width 248 height 12
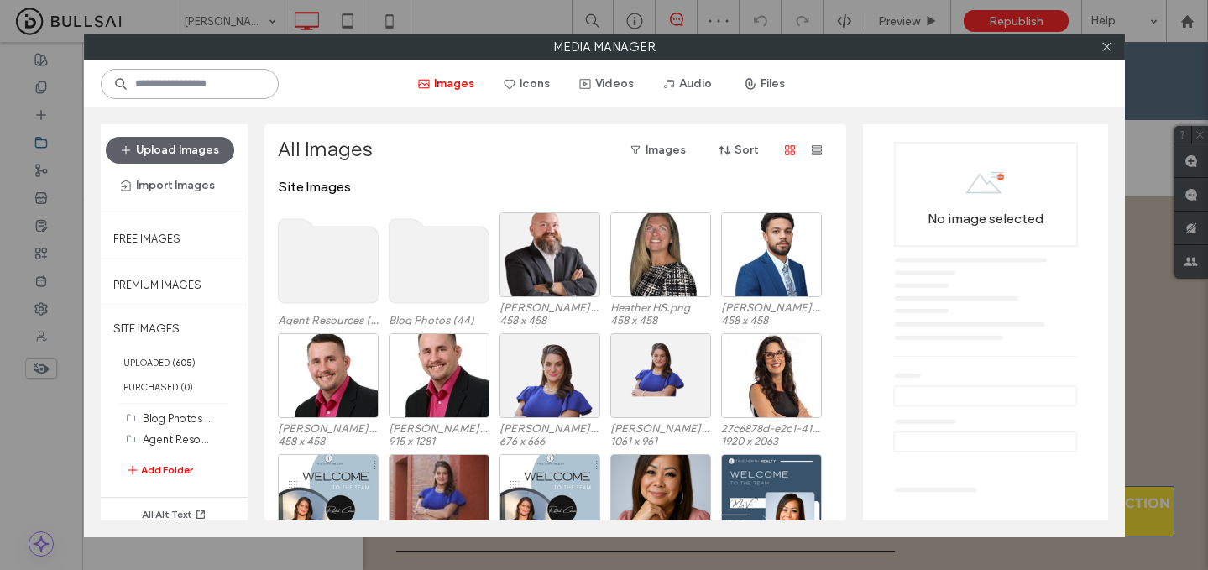
click at [228, 85] on input at bounding box center [190, 84] width 178 height 30
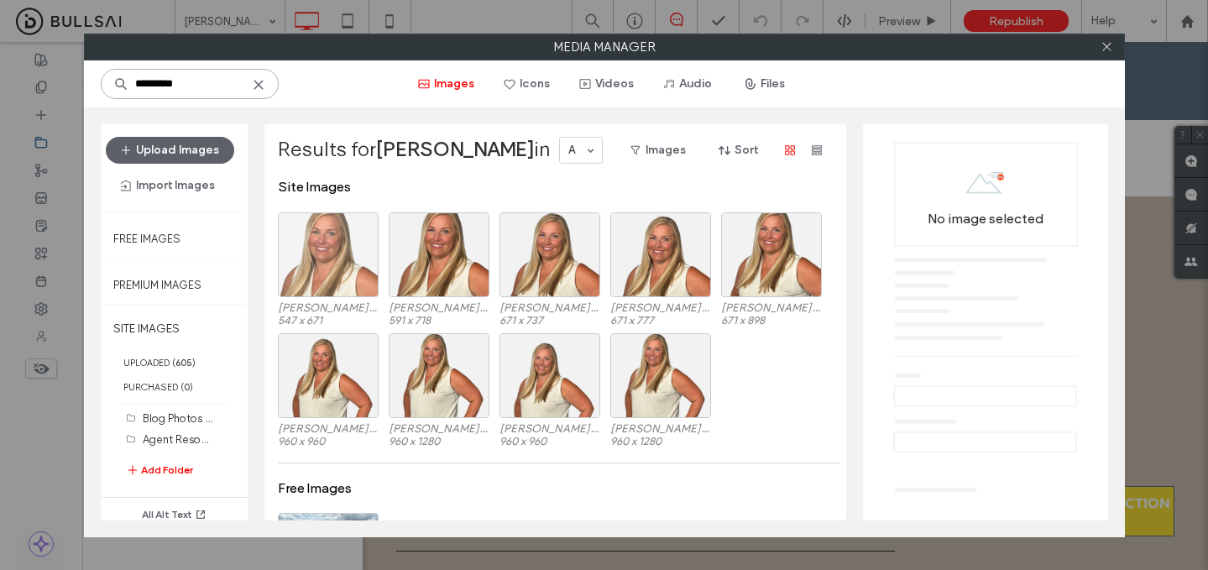
type input "*********"
click at [367, 264] on div "Select" at bounding box center [328, 254] width 101 height 85
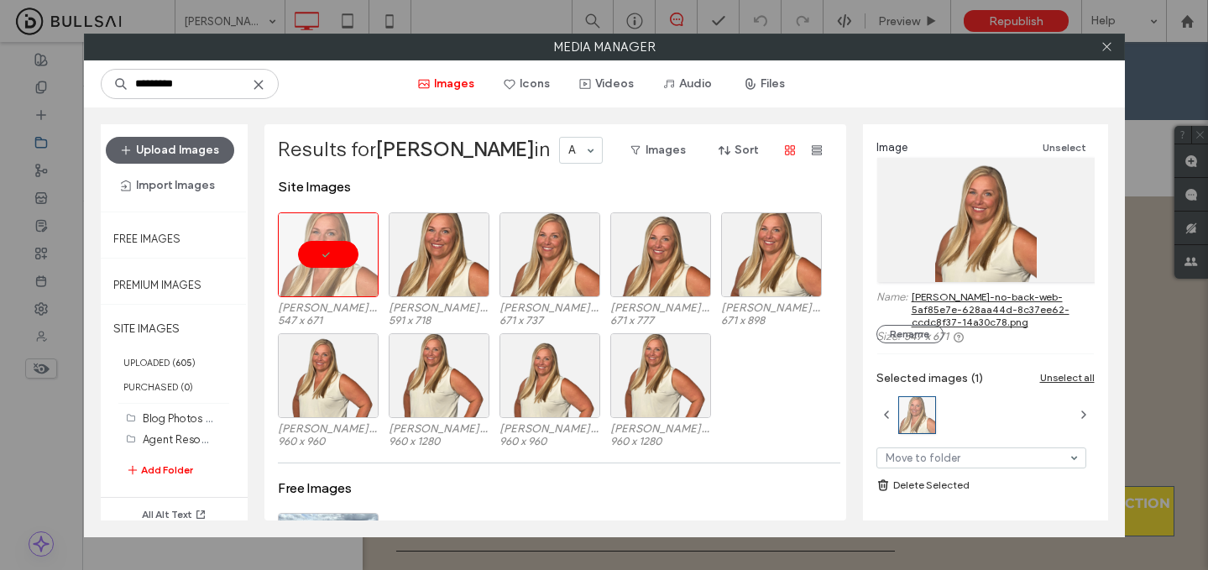
click at [967, 302] on link "katherine-no-back-web-5af85e7e-628aa44d-8c37ee62-ccdc8f37-14a30c78.png" at bounding box center [1003, 309] width 183 height 38
click at [1110, 46] on icon at bounding box center [1106, 46] width 13 height 13
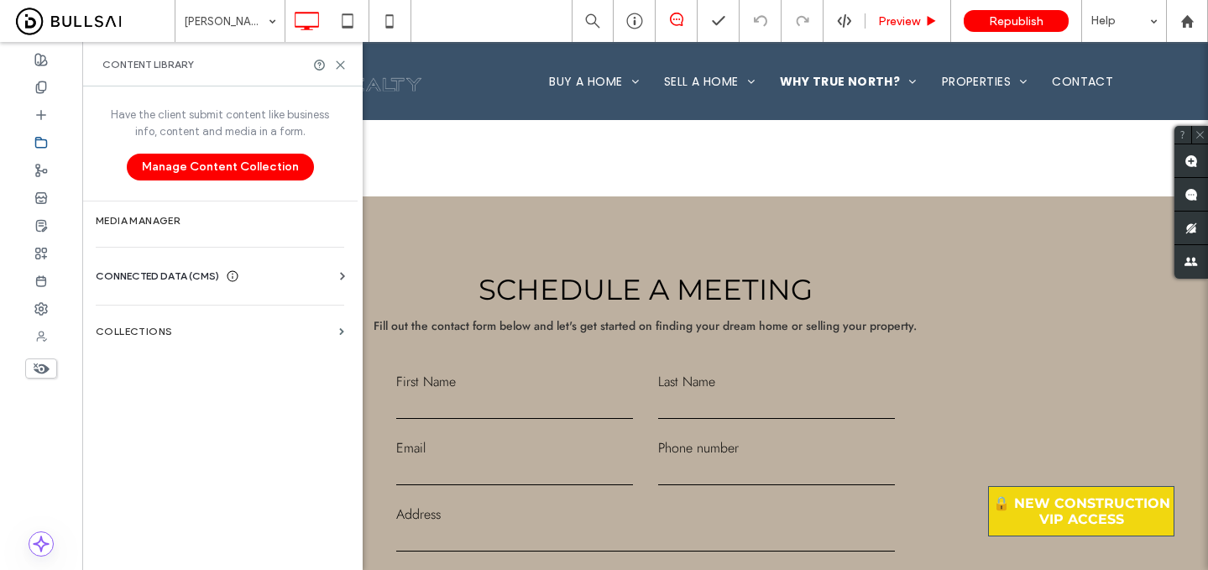
click at [914, 18] on span "Preview" at bounding box center [899, 21] width 42 height 14
